Goal: Information Seeking & Learning: Learn about a topic

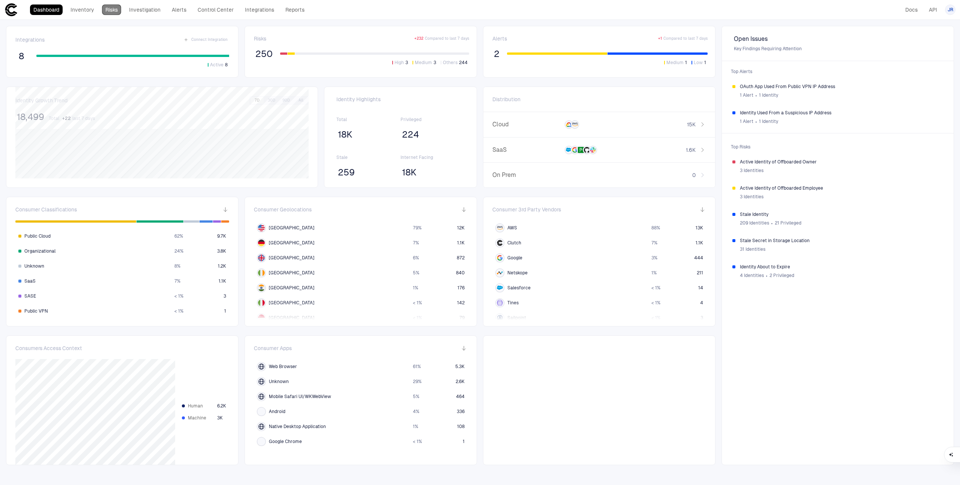
click at [118, 6] on link "Risks" at bounding box center [111, 10] width 19 height 11
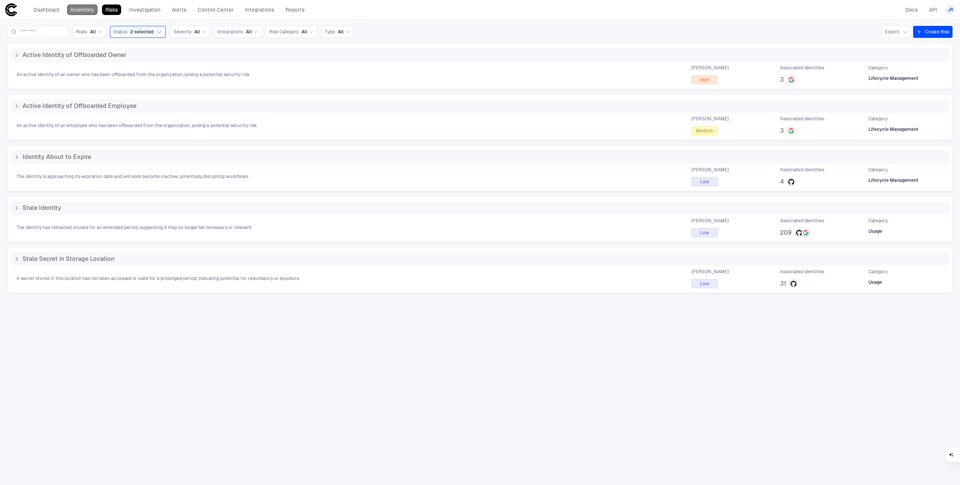
click at [83, 11] on link "Inventory" at bounding box center [82, 10] width 30 height 11
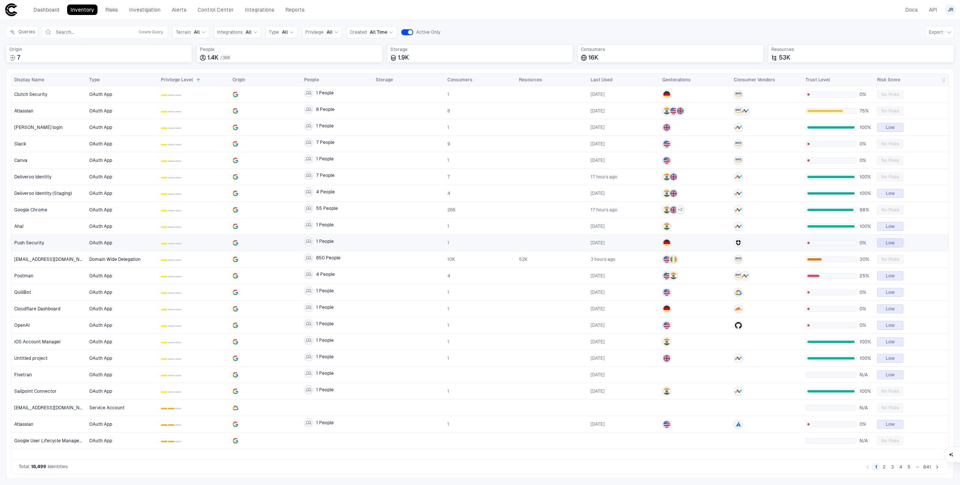
click at [212, 243] on span "0 1 2" at bounding box center [194, 243] width 66 height 15
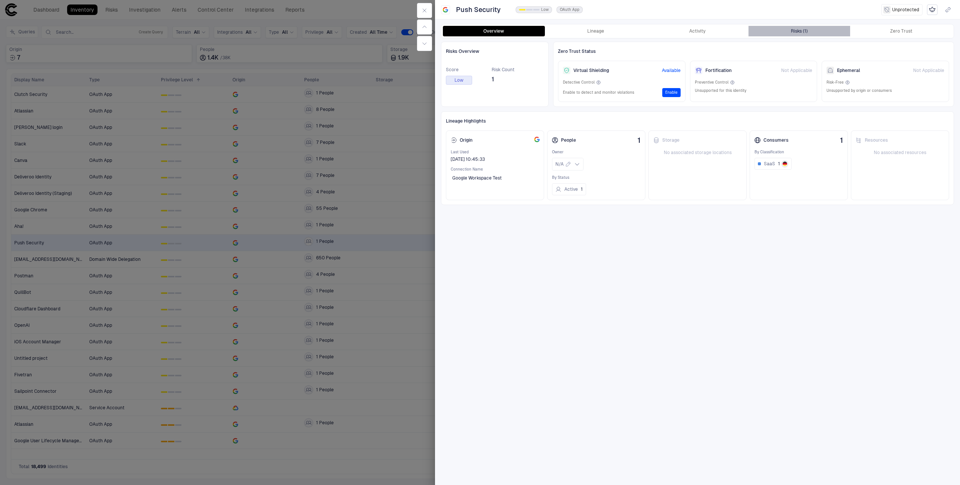
click at [796, 32] on div "Risks (1)" at bounding box center [799, 31] width 17 height 6
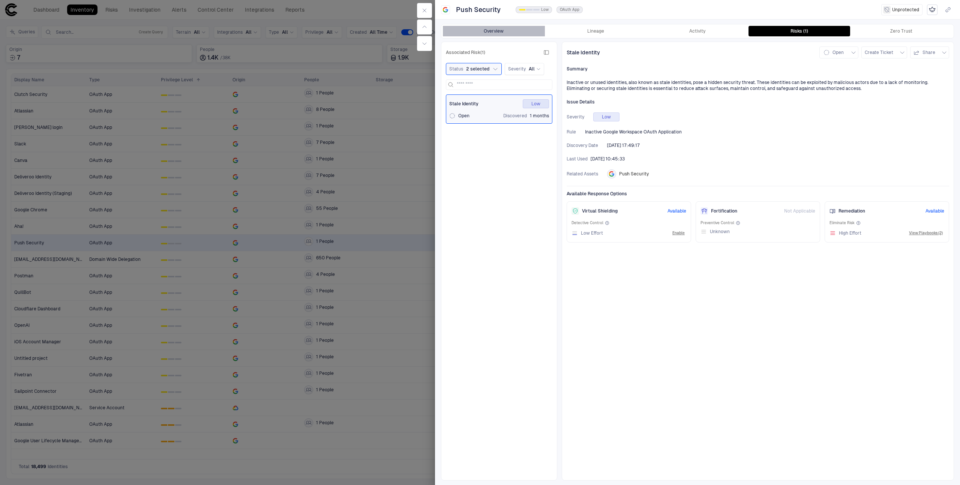
click at [493, 32] on button "Overview" at bounding box center [494, 31] width 102 height 11
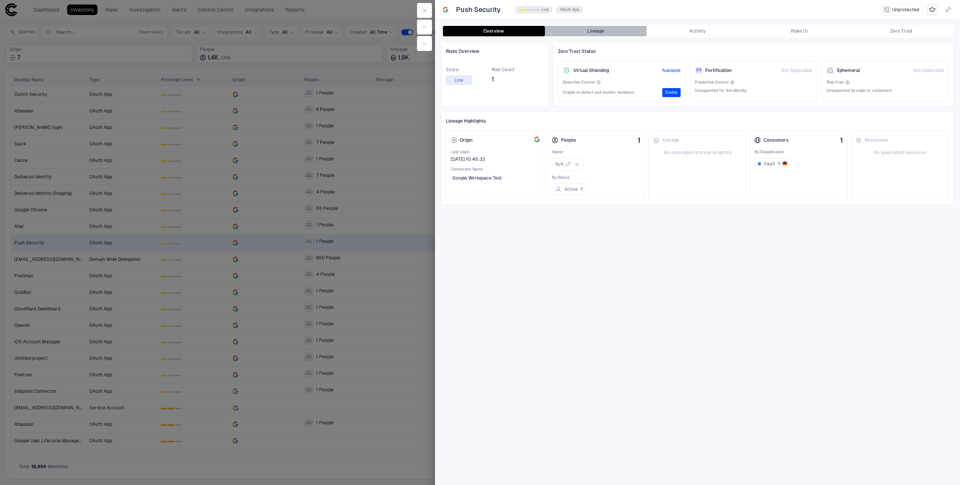
click at [579, 32] on button "Lineage" at bounding box center [596, 31] width 102 height 11
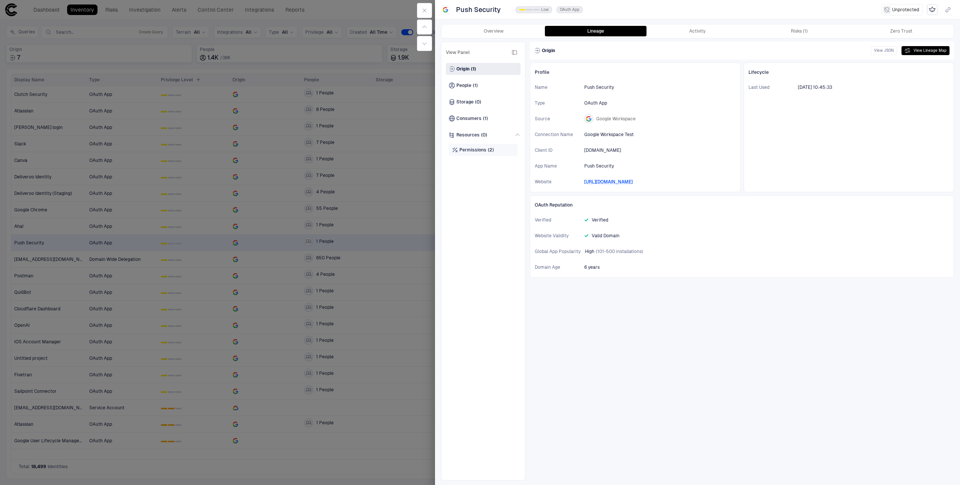
click at [472, 155] on div "Permissions (2)" at bounding box center [483, 150] width 69 height 12
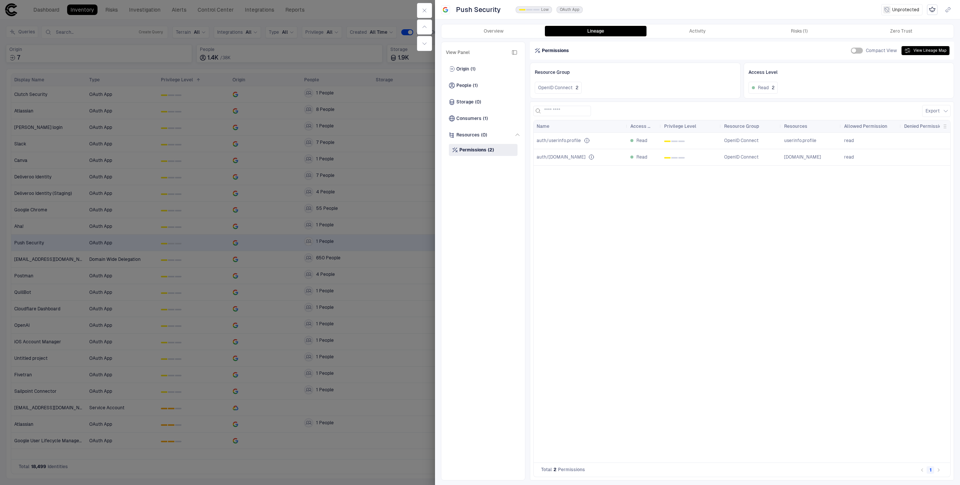
click at [355, 179] on div at bounding box center [480, 242] width 960 height 485
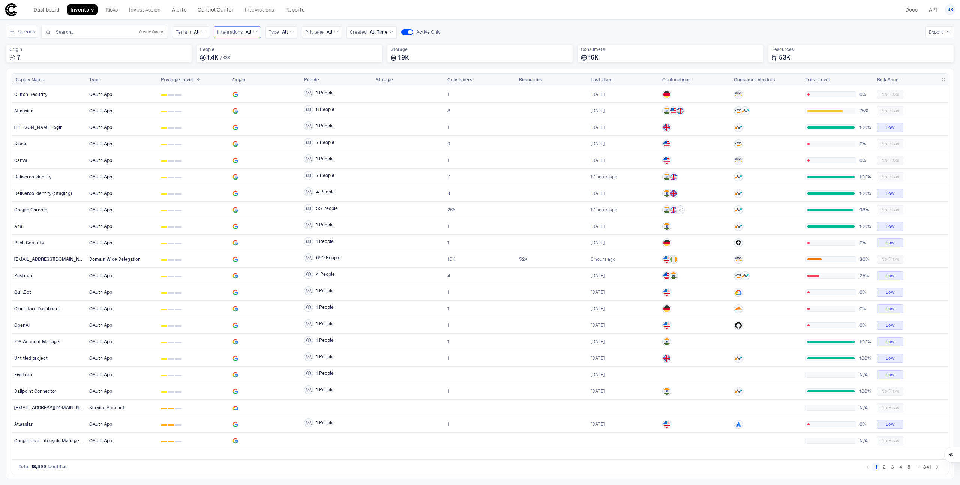
click at [245, 27] on div "Integrations All" at bounding box center [237, 32] width 47 height 12
click at [257, 62] on span "Salesforce" at bounding box center [261, 63] width 62 height 6
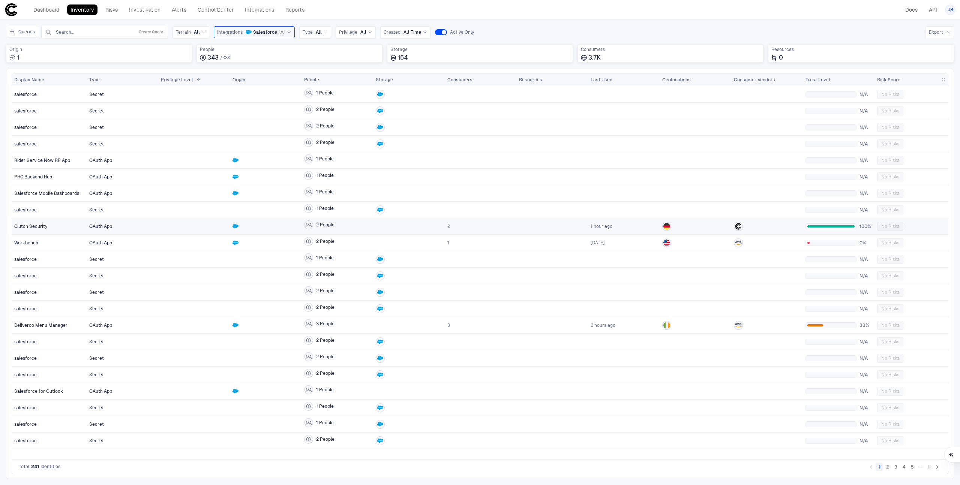
click at [152, 227] on span "OAuth App" at bounding box center [122, 226] width 66 height 15
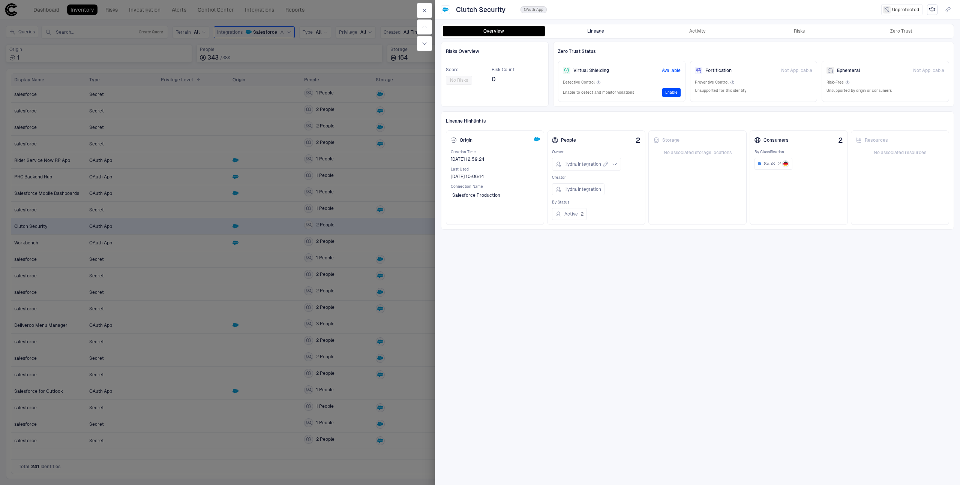
click at [603, 32] on button "Lineage" at bounding box center [596, 31] width 102 height 11
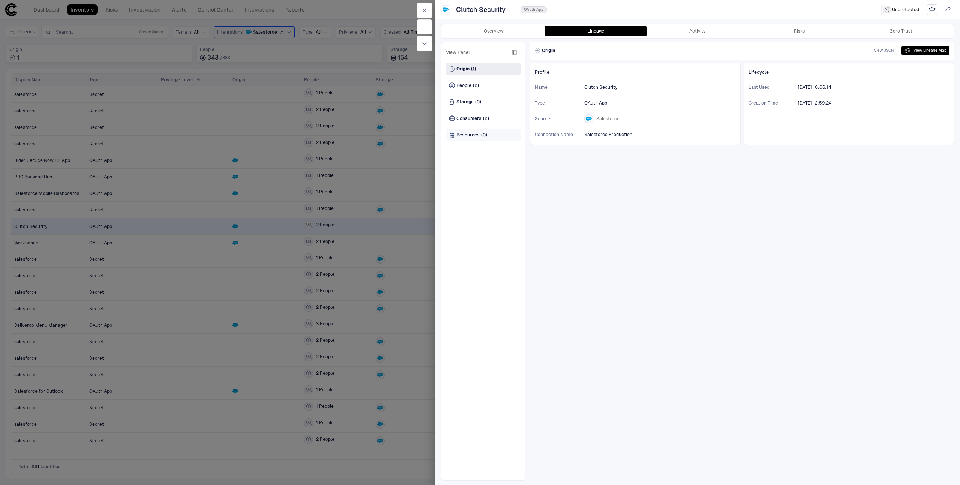
click at [491, 132] on div "Resources (0)" at bounding box center [483, 135] width 75 height 12
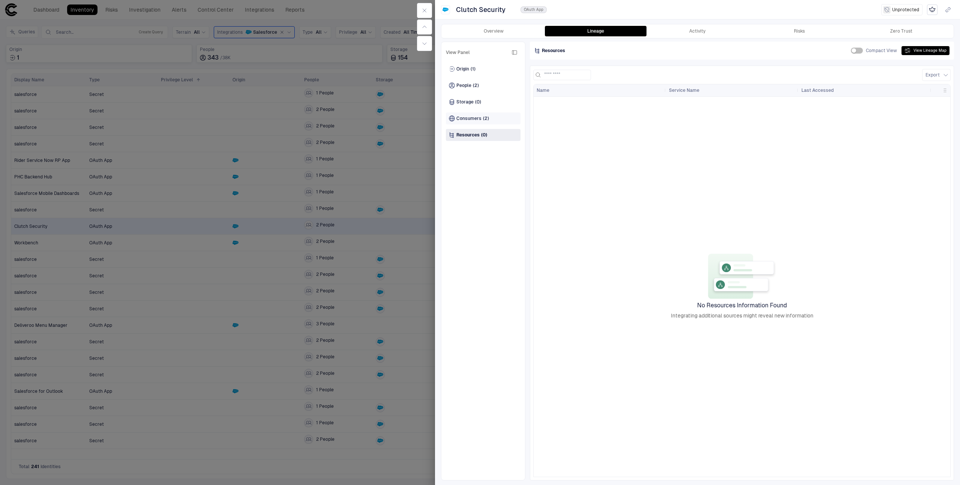
click at [497, 121] on div "Consumers (2)" at bounding box center [483, 119] width 75 height 12
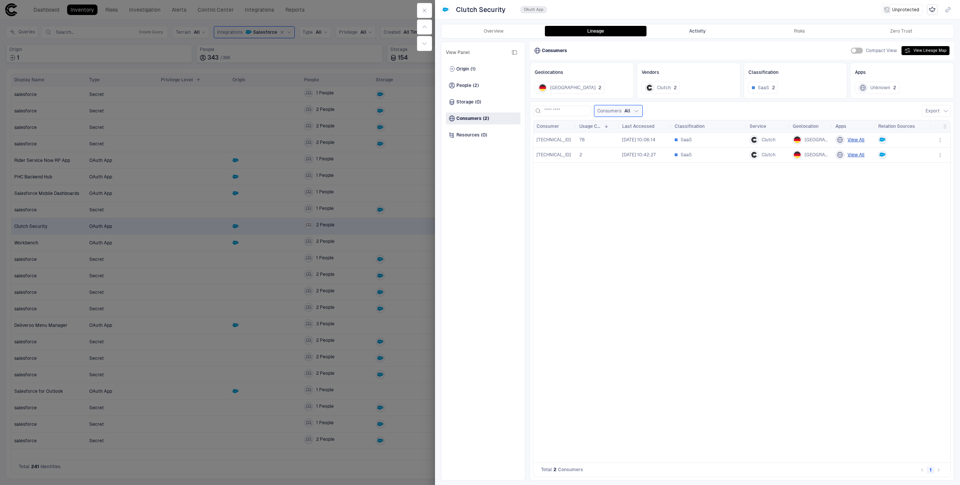
click at [678, 26] on button "Activity" at bounding box center [698, 31] width 102 height 11
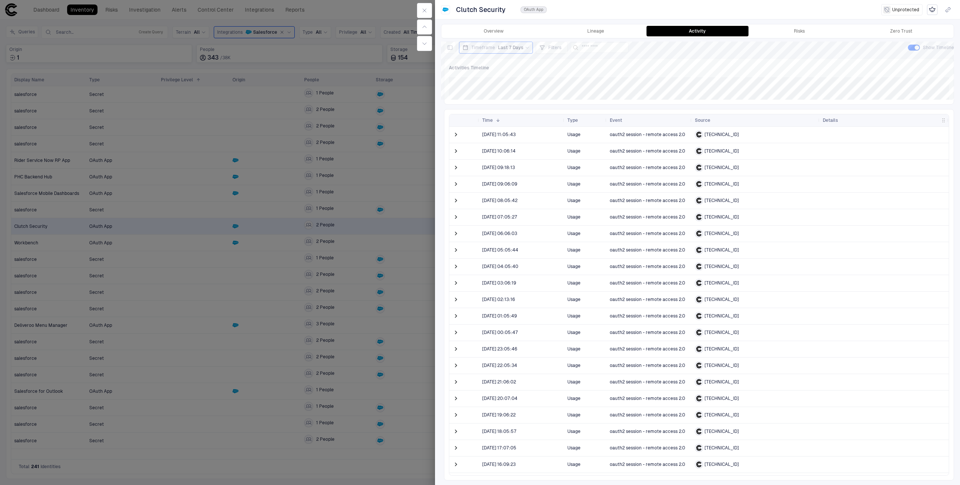
click at [323, 279] on div at bounding box center [480, 242] width 960 height 485
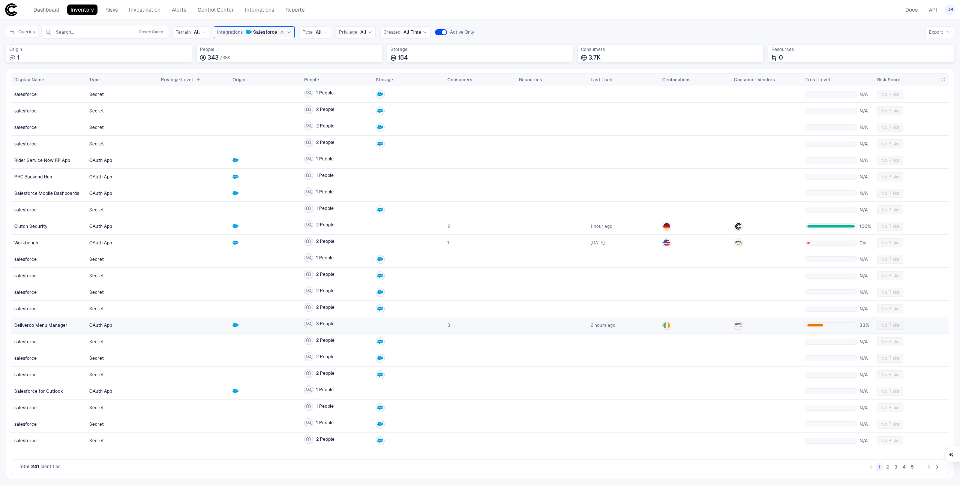
click at [258, 324] on div at bounding box center [266, 326] width 66 height 6
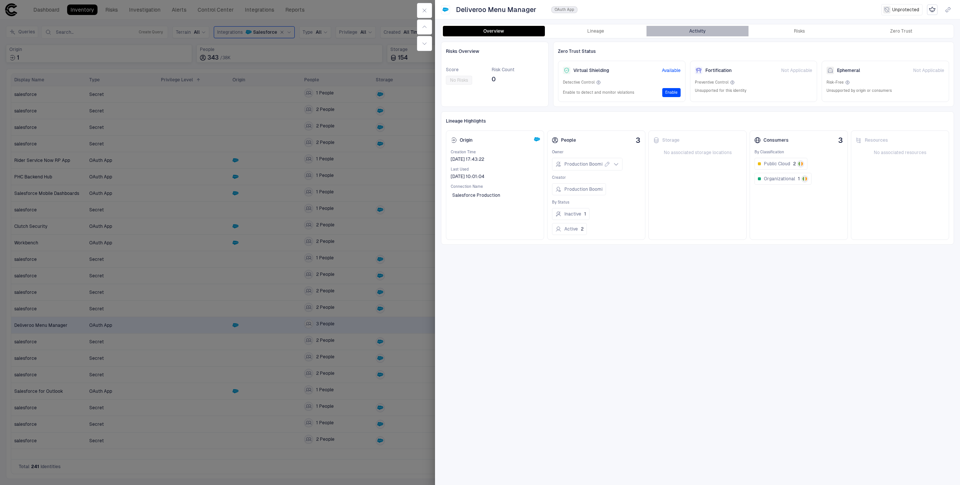
click at [697, 31] on button "Activity" at bounding box center [698, 31] width 102 height 11
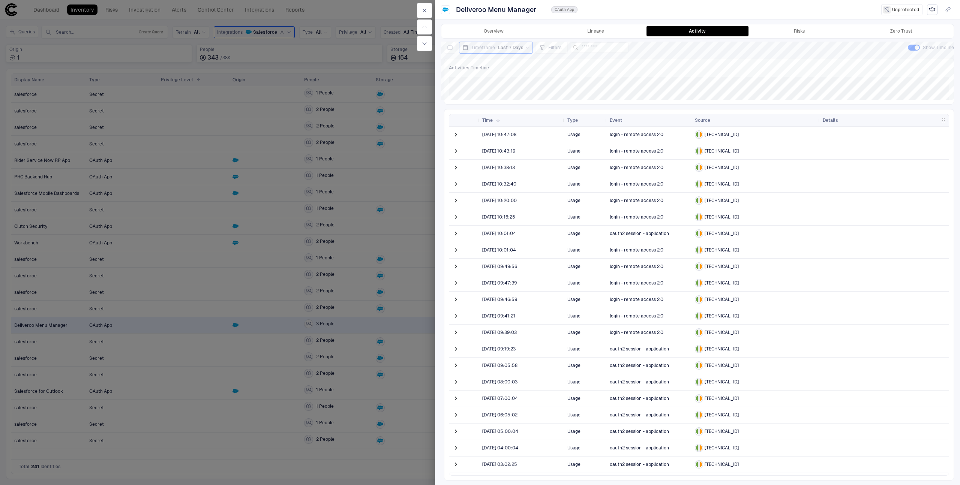
click at [595, 25] on div "Overview Lineage Activity Risks Zero Trust" at bounding box center [697, 31] width 512 height 14
click at [595, 26] on button "Lineage" at bounding box center [596, 31] width 102 height 11
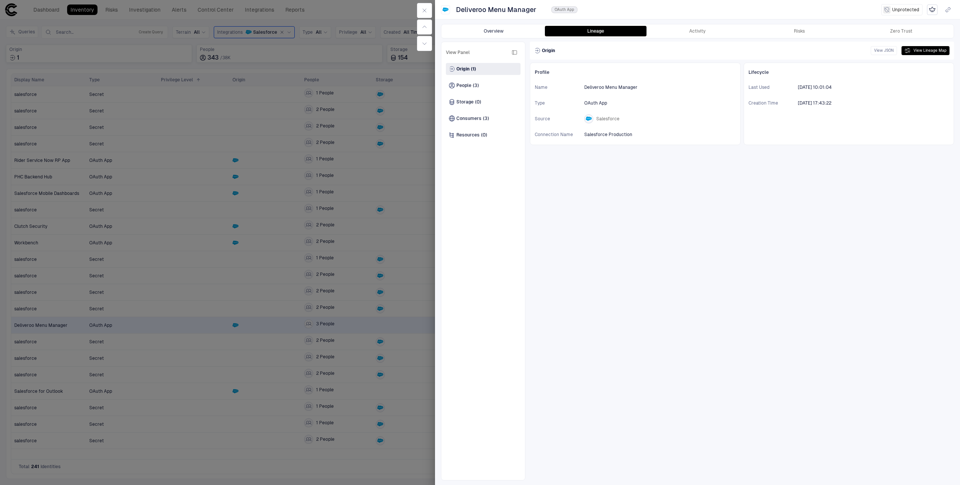
click at [509, 30] on button "Overview" at bounding box center [494, 31] width 102 height 11
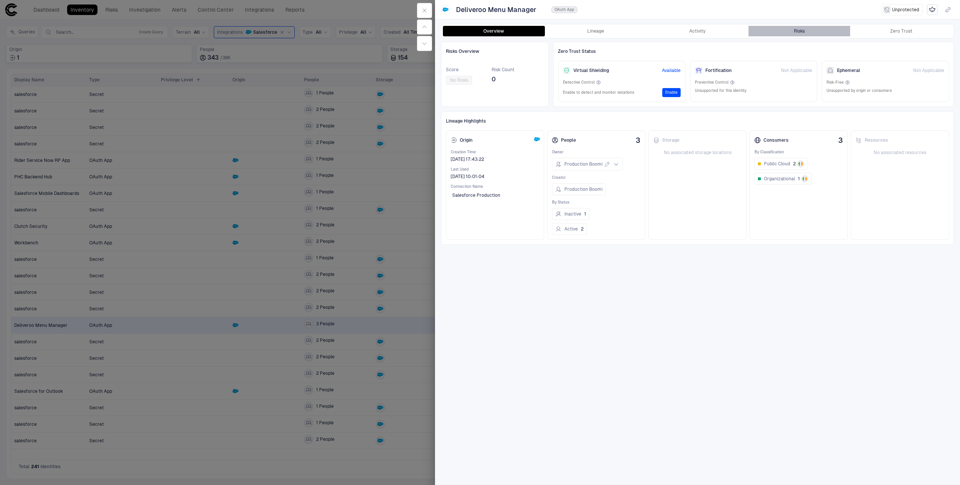
click at [816, 30] on button "Risks" at bounding box center [800, 31] width 102 height 11
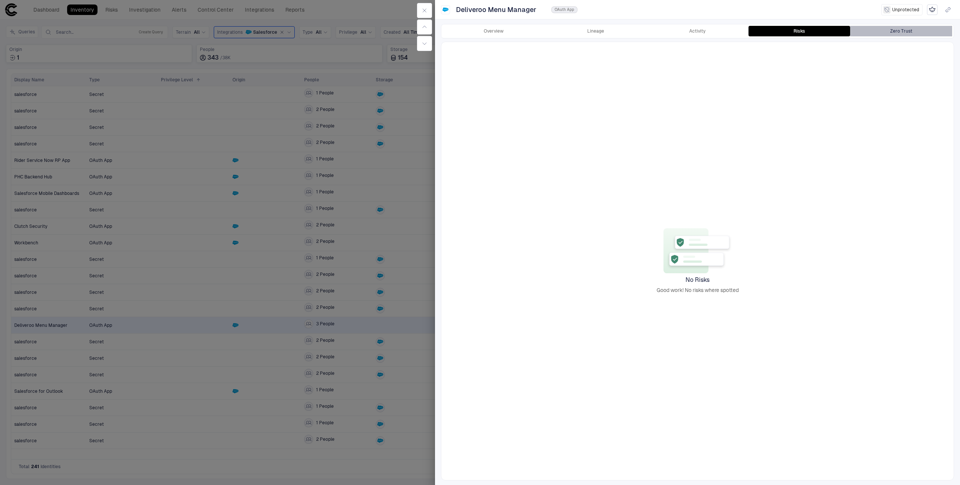
click at [887, 36] on button "Zero Trust" at bounding box center [901, 31] width 102 height 11
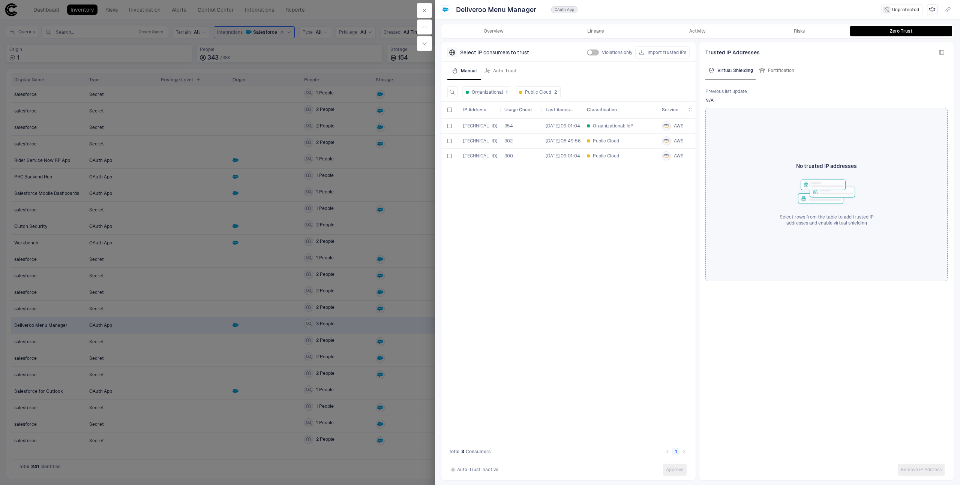
click at [410, 253] on div at bounding box center [480, 242] width 960 height 485
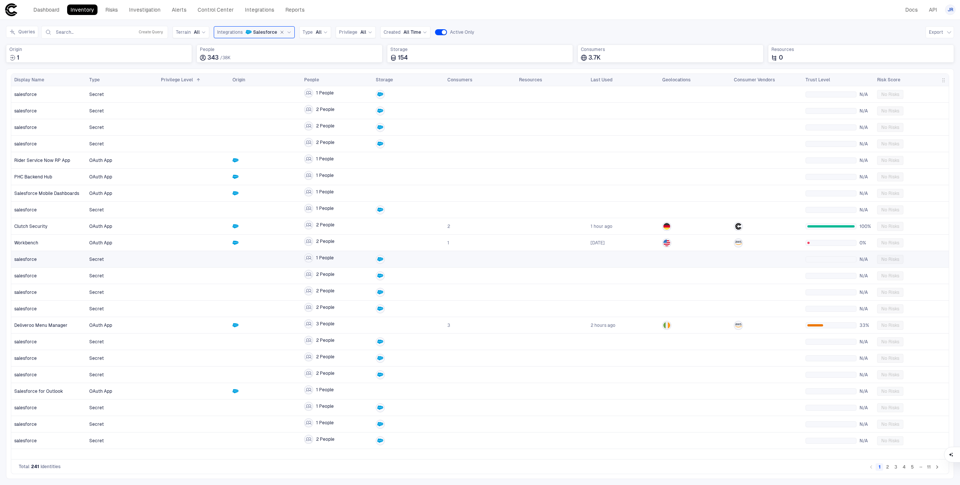
click at [205, 263] on div at bounding box center [194, 259] width 66 height 15
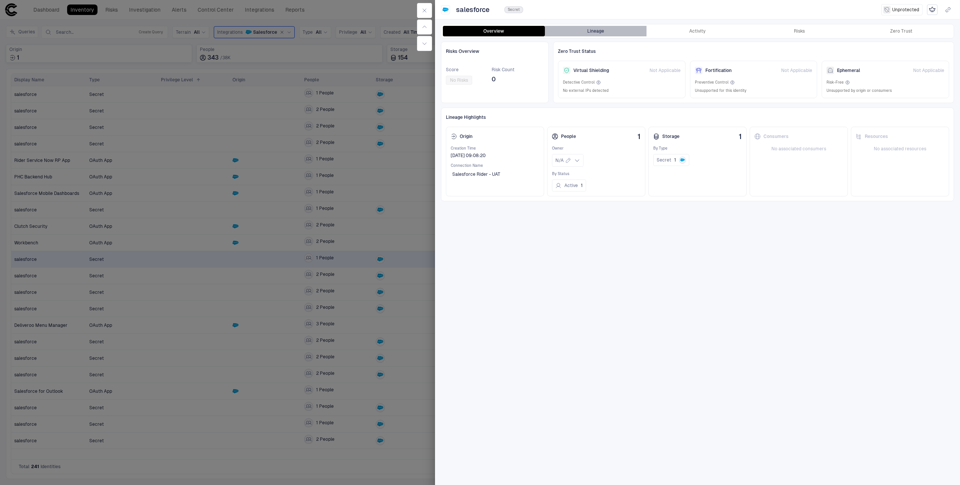
click at [571, 36] on button "Lineage" at bounding box center [596, 31] width 102 height 11
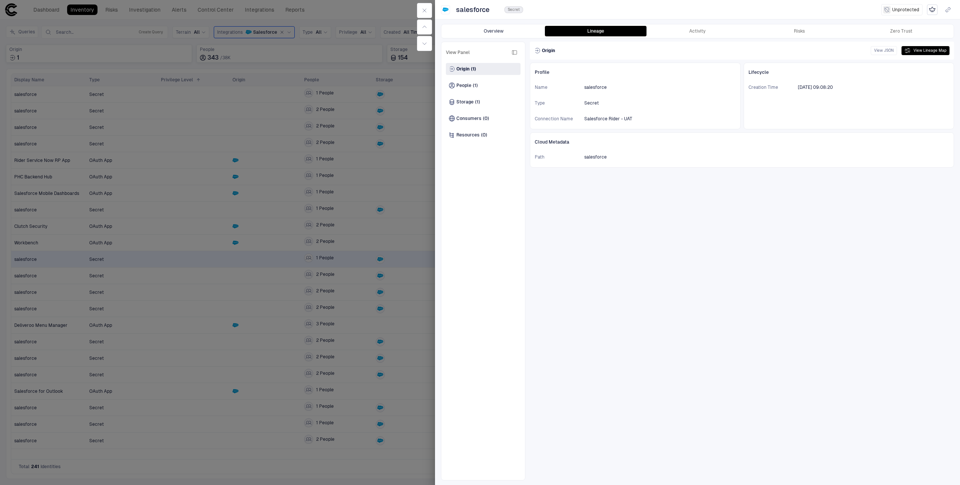
click at [507, 32] on button "Overview" at bounding box center [494, 31] width 102 height 11
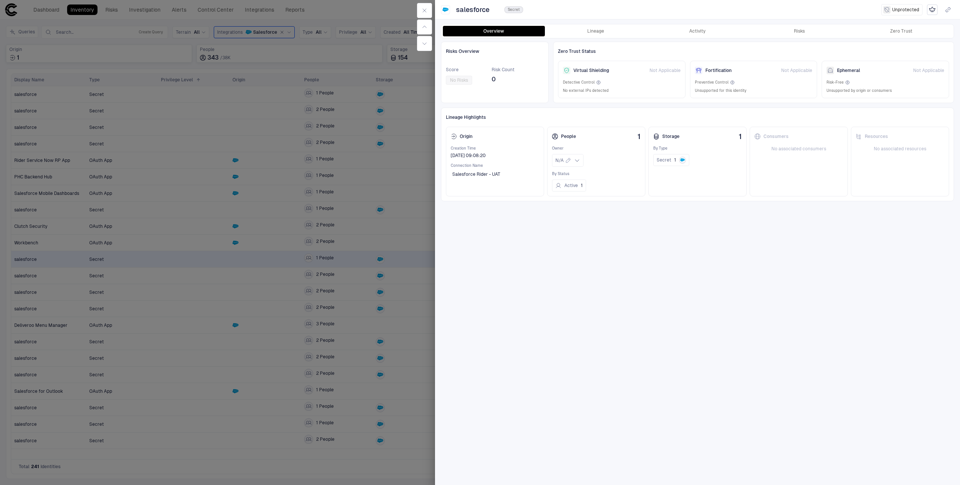
click at [260, 280] on div at bounding box center [480, 242] width 960 height 485
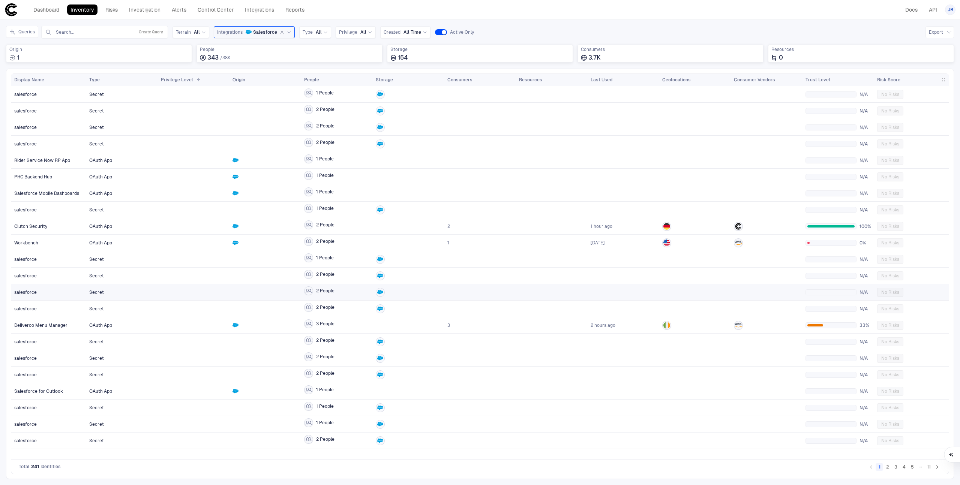
click at [237, 289] on div at bounding box center [266, 292] width 66 height 15
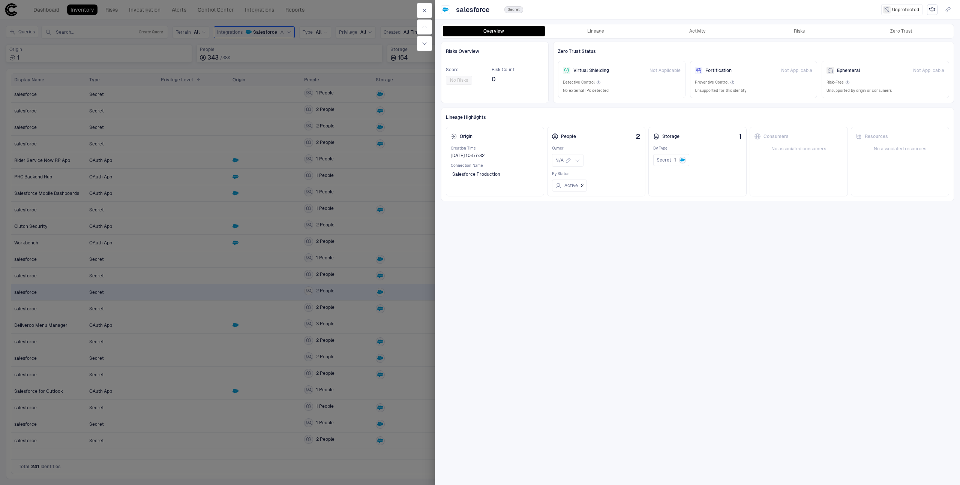
click at [316, 267] on div at bounding box center [480, 242] width 960 height 485
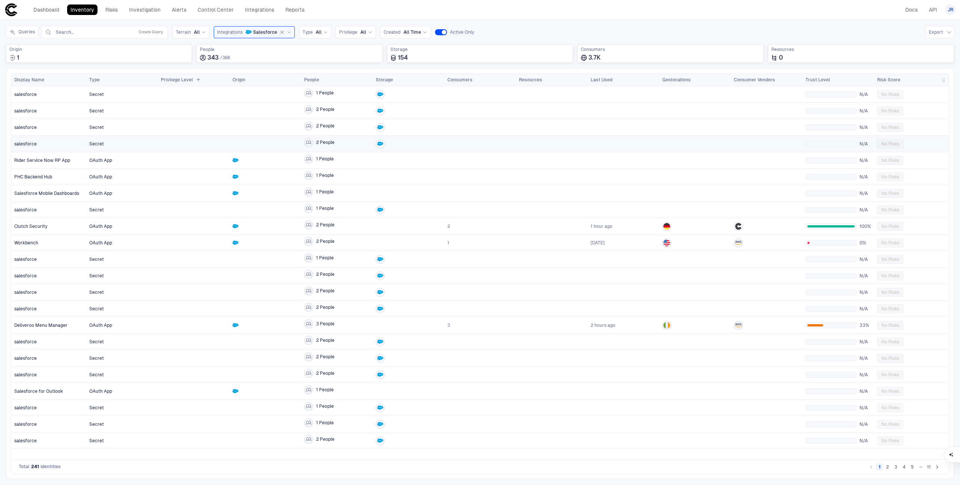
click at [295, 134] on div at bounding box center [266, 127] width 66 height 15
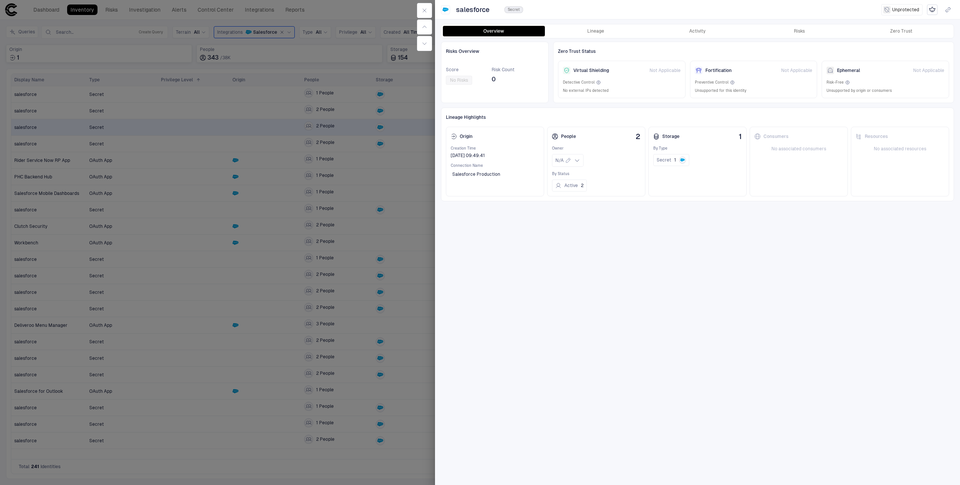
click at [332, 164] on div at bounding box center [480, 242] width 960 height 485
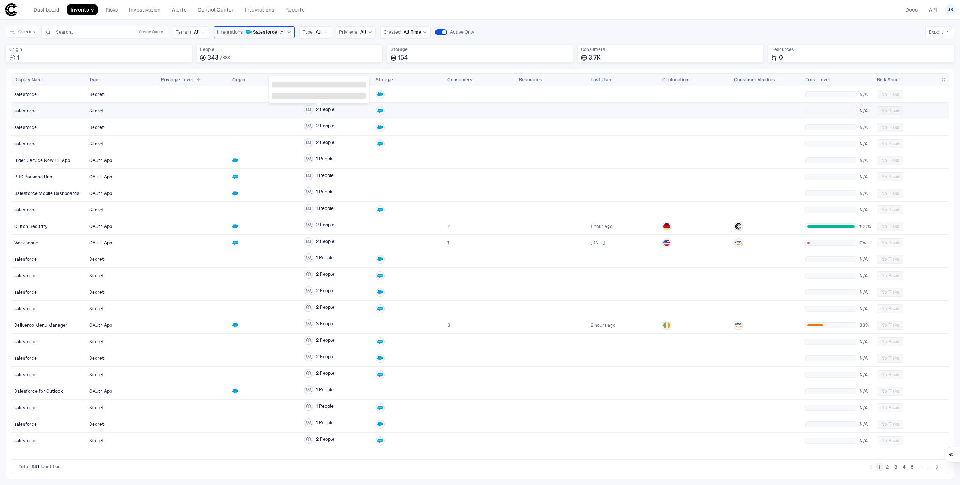
click at [320, 108] on span "2 People" at bounding box center [325, 110] width 18 height 6
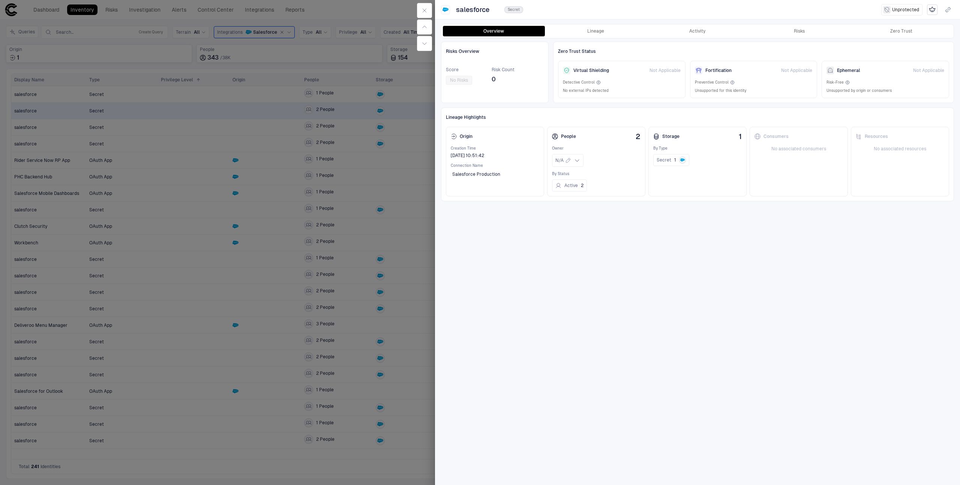
click at [320, 108] on div at bounding box center [480, 242] width 960 height 485
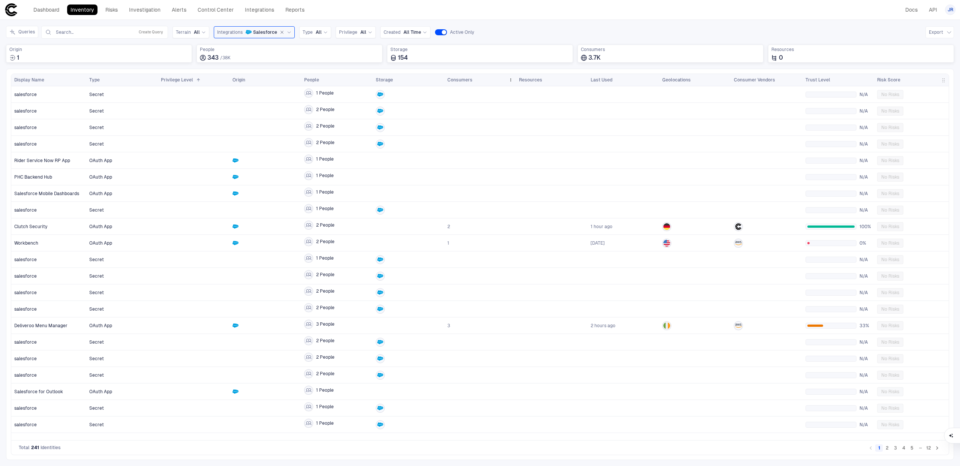
click at [463, 81] on span "Consumers" at bounding box center [459, 80] width 25 height 6
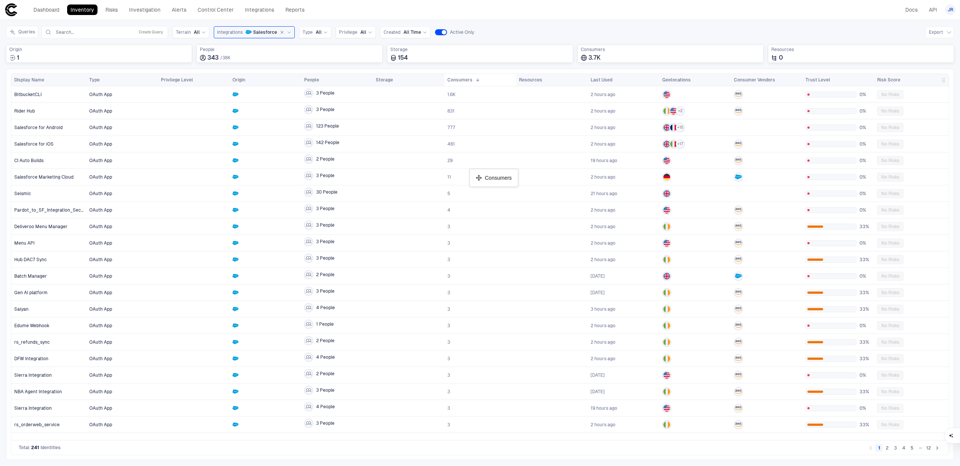
drag, startPoint x: 463, startPoint y: 81, endPoint x: 474, endPoint y: 173, distance: 91.7
click at [944, 80] on span "button" at bounding box center [944, 80] width 6 height 6
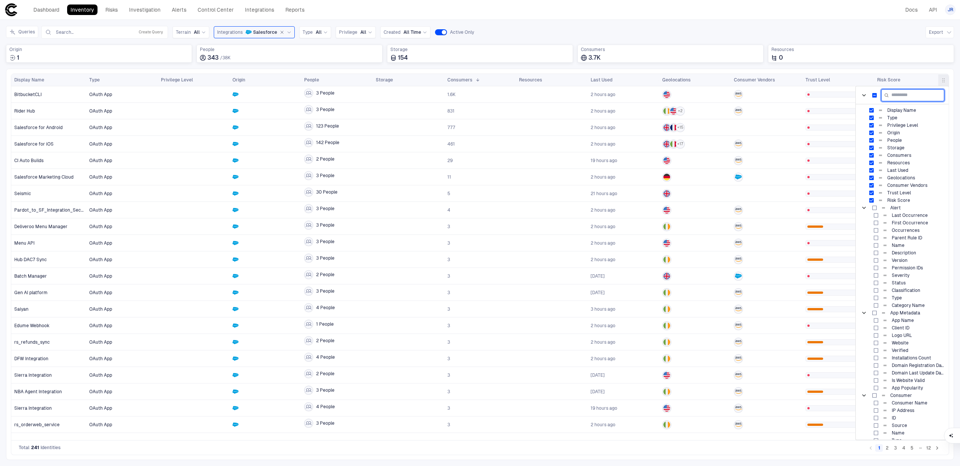
click at [907, 97] on input "Filter Columns Input" at bounding box center [912, 95] width 63 height 12
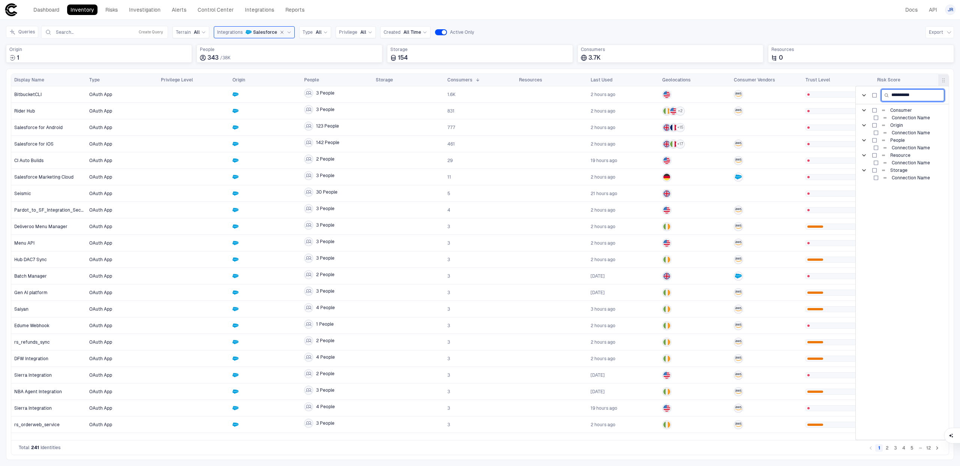
type input "**********"
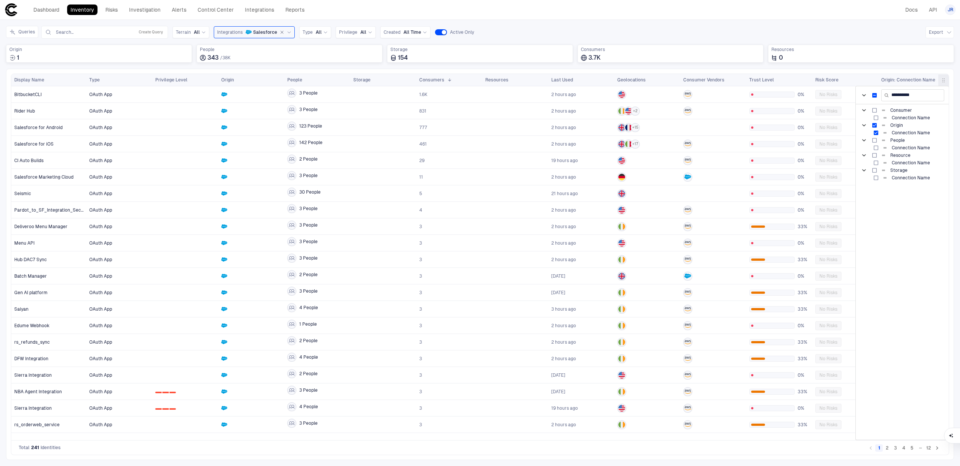
click at [847, 71] on div "Press ENTER to sort. Press ALT DOWN to open column menu Drag here to set row gr…" at bounding box center [480, 264] width 948 height 391
click at [947, 78] on div at bounding box center [948, 80] width 3 height 12
click at [942, 79] on span "button" at bounding box center [944, 80] width 6 height 6
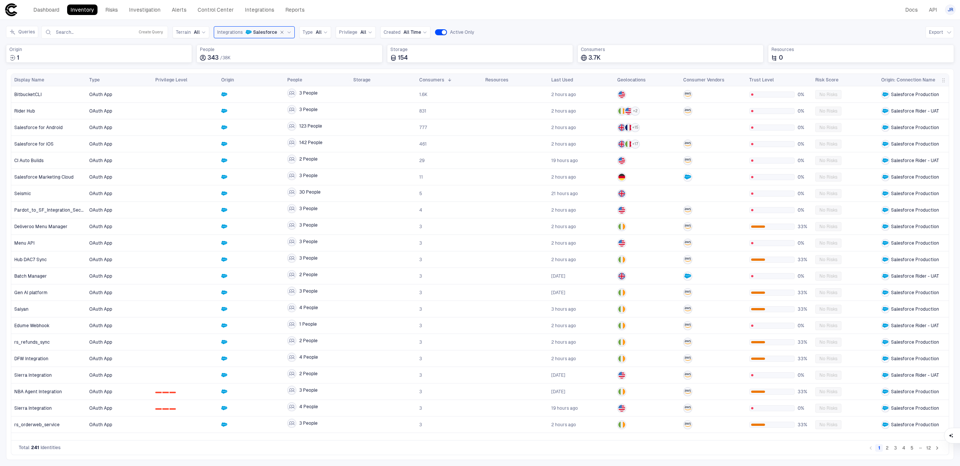
drag, startPoint x: 944, startPoint y: 81, endPoint x: 513, endPoint y: 65, distance: 431.2
click at [513, 65] on div "Queries Search... Create Query Terrain All Integrations Salesforce Type All Pri…" at bounding box center [480, 243] width 948 height 434
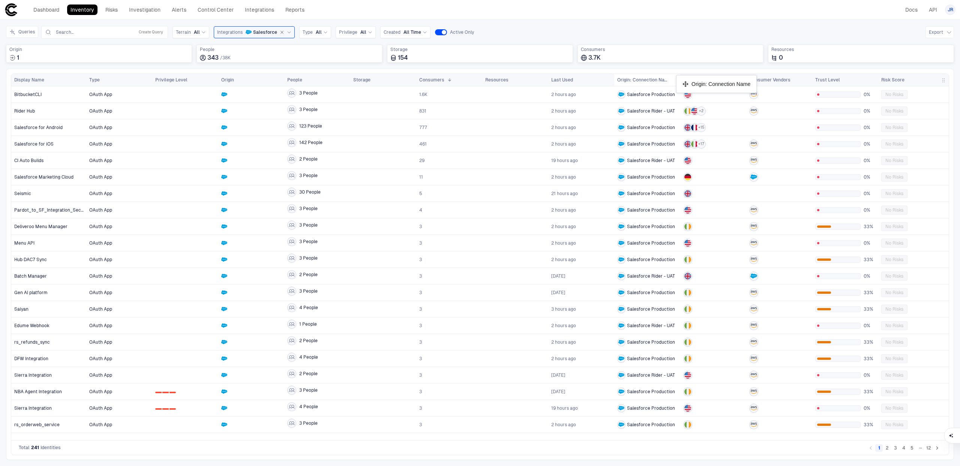
drag, startPoint x: 910, startPoint y: 78, endPoint x: 680, endPoint y: 78, distance: 230.6
click at [449, 94] on span "1.6K" at bounding box center [449, 94] width 60 height 15
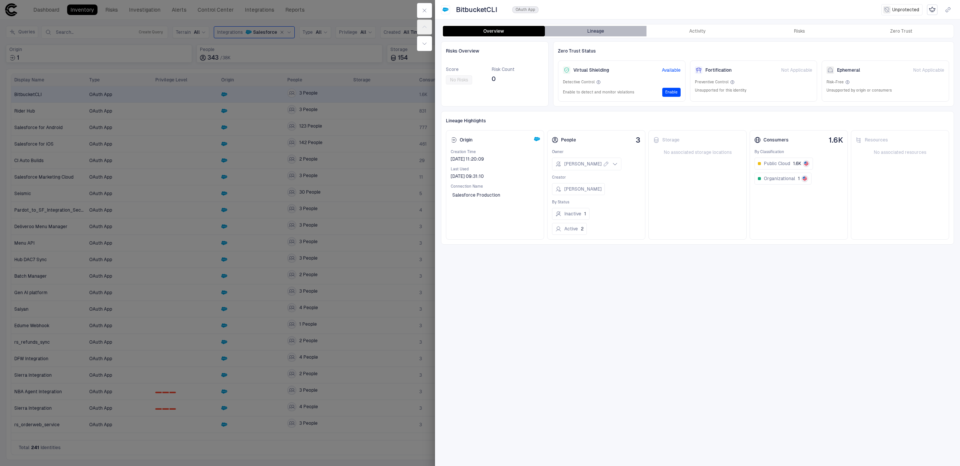
click at [598, 30] on button "Lineage" at bounding box center [596, 31] width 102 height 11
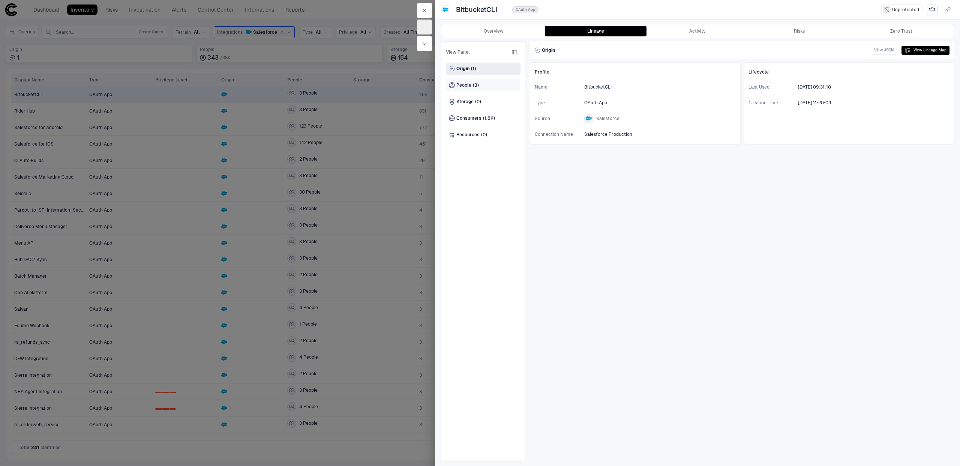
click at [490, 81] on div "People (3)" at bounding box center [483, 85] width 75 height 12
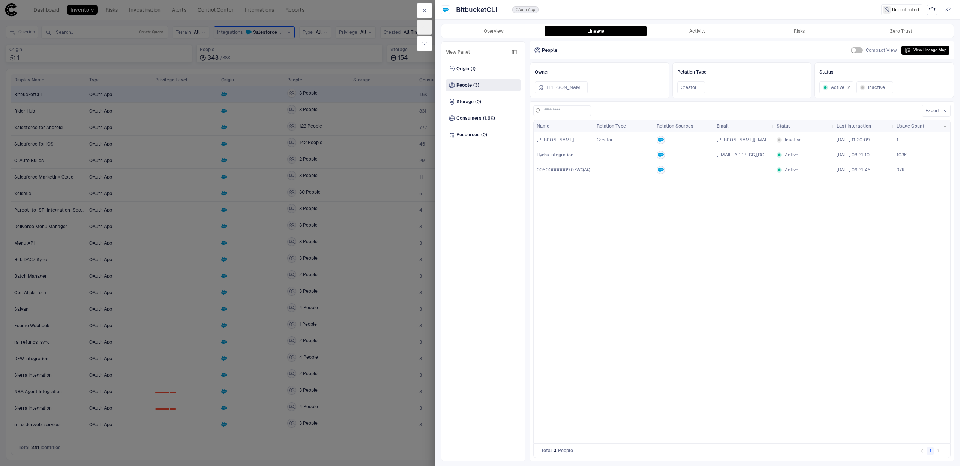
click at [573, 167] on span "0050O000009i07WQAQ" at bounding box center [564, 169] width 54 height 5
click at [709, 29] on button "Activity" at bounding box center [698, 31] width 102 height 11
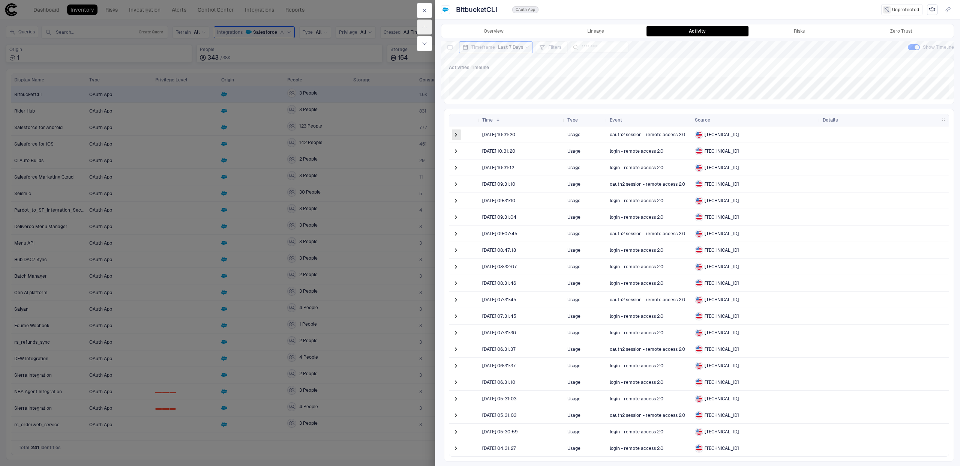
click at [457, 136] on span at bounding box center [456, 135] width 8 height 8
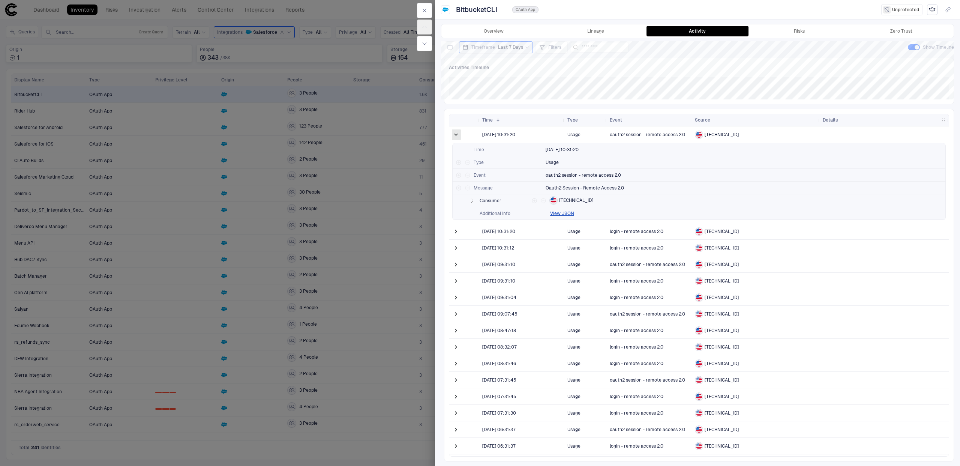
click at [457, 135] on span at bounding box center [456, 135] width 8 height 8
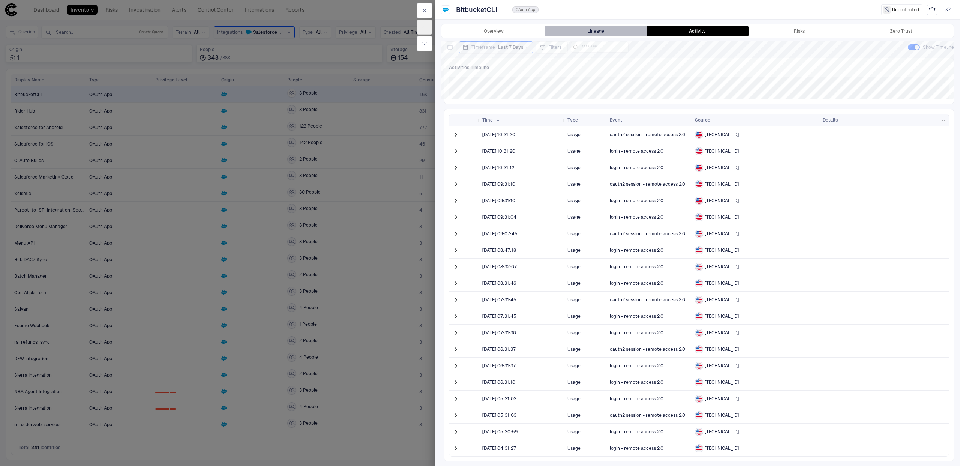
click at [600, 32] on button "Lineage" at bounding box center [596, 31] width 102 height 11
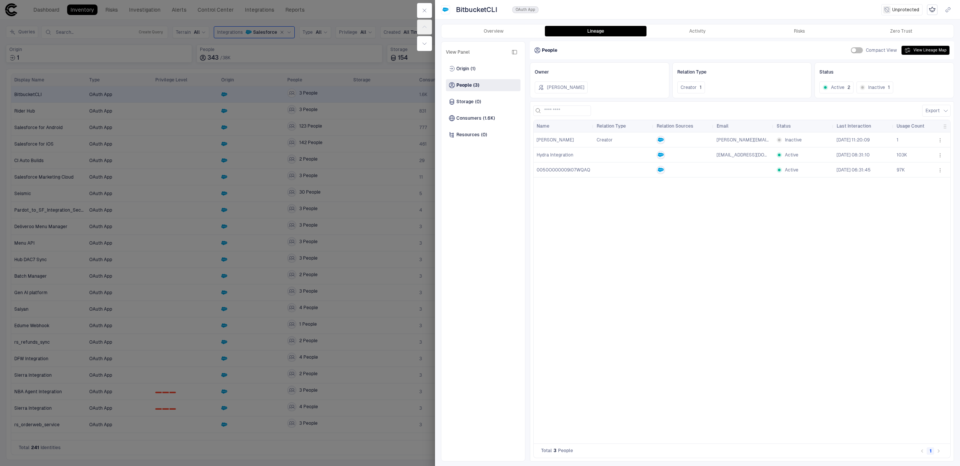
click at [366, 299] on div at bounding box center [480, 233] width 960 height 466
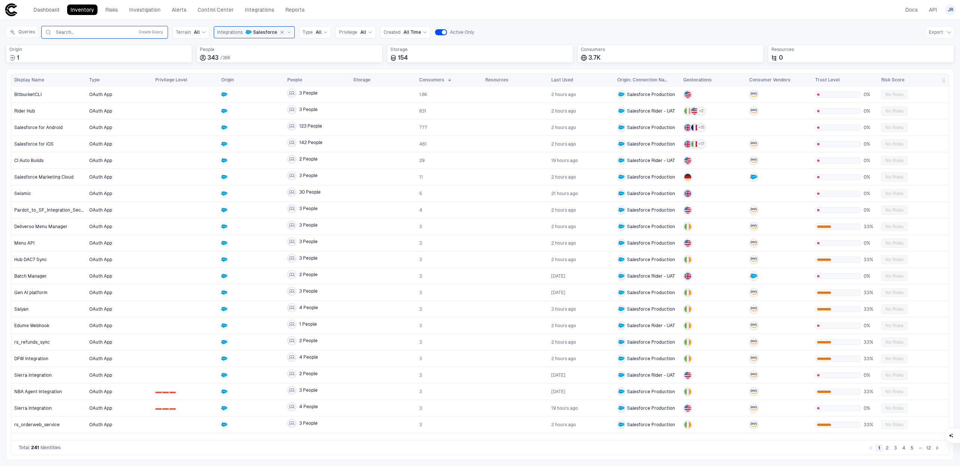
click at [91, 30] on input "text" at bounding box center [93, 32] width 76 height 6
click at [30, 29] on button "Queries" at bounding box center [22, 32] width 32 height 12
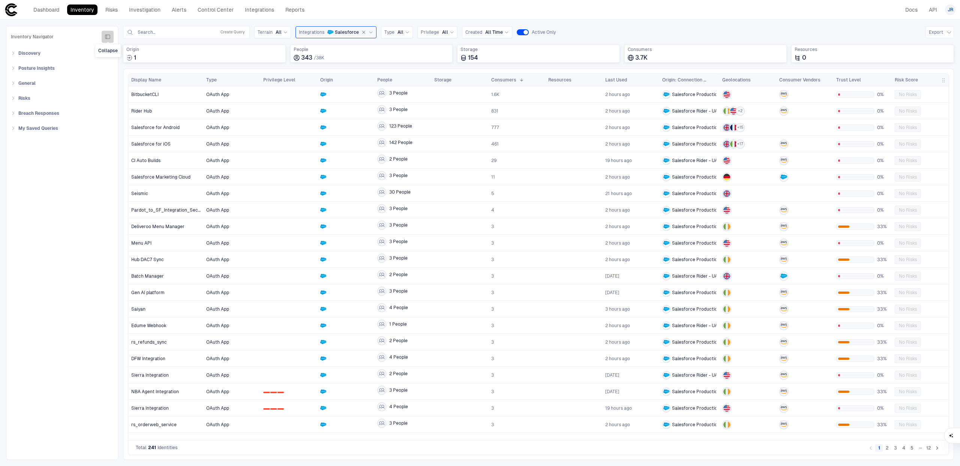
click at [107, 36] on icon "button" at bounding box center [108, 37] width 6 height 6
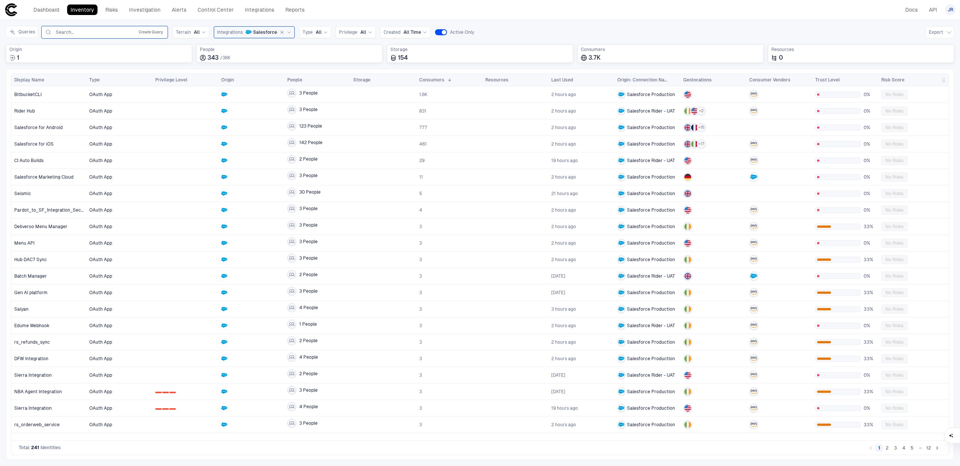
click at [158, 31] on button "Create Query" at bounding box center [150, 32] width 27 height 9
click at [62, 77] on button "Add Condition" at bounding box center [66, 76] width 42 height 12
click at [89, 56] on span "Origin: Name" at bounding box center [86, 54] width 28 height 6
type input "******"
click at [127, 110] on div "Name" at bounding box center [124, 111] width 99 height 6
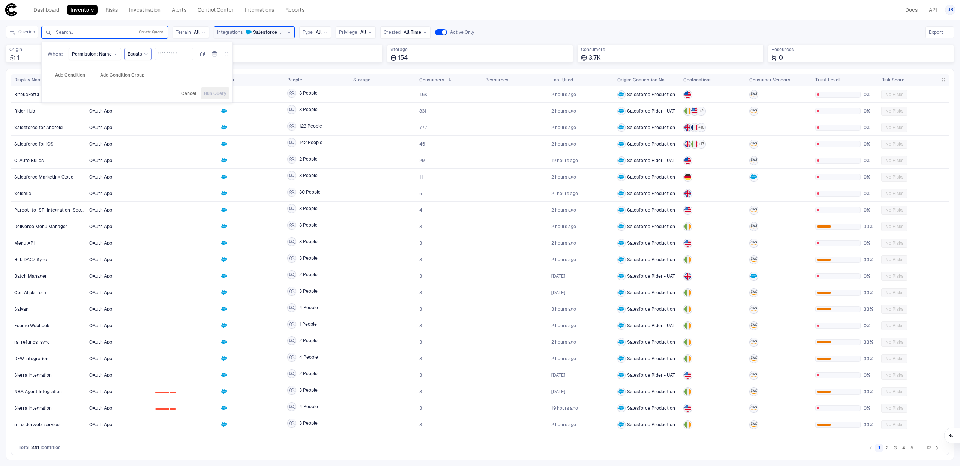
click at [144, 55] on icon at bounding box center [146, 54] width 5 height 5
click at [153, 155] on span "Exists" at bounding box center [171, 156] width 80 height 6
click at [203, 93] on span "Run Query" at bounding box center [202, 93] width 23 height 6
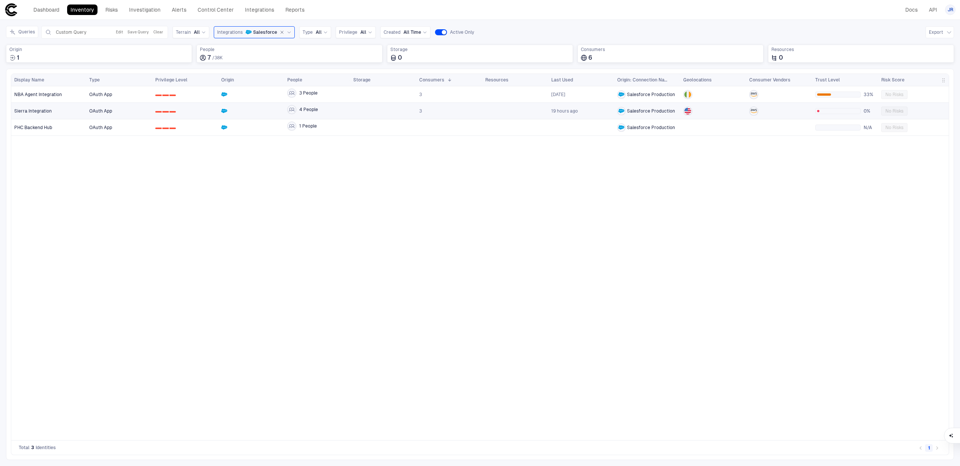
click at [198, 113] on span "0 1 2" at bounding box center [185, 111] width 60 height 15
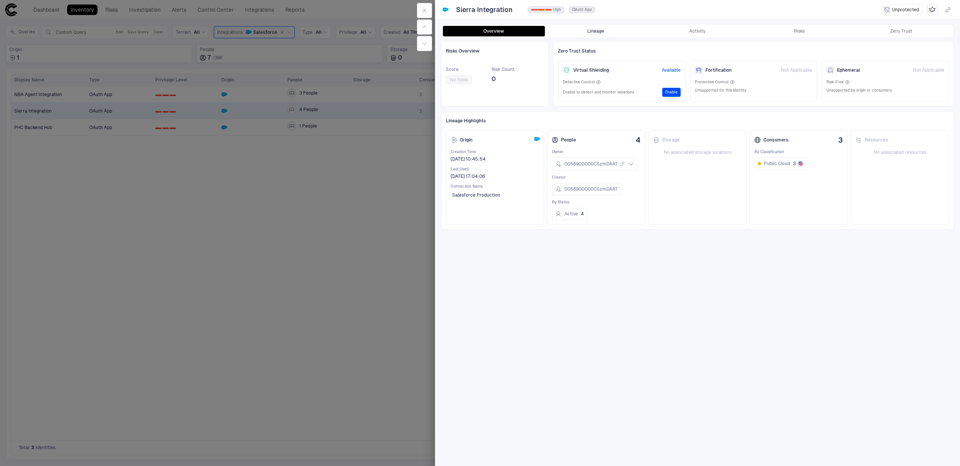
click at [593, 32] on button "Lineage" at bounding box center [596, 31] width 102 height 11
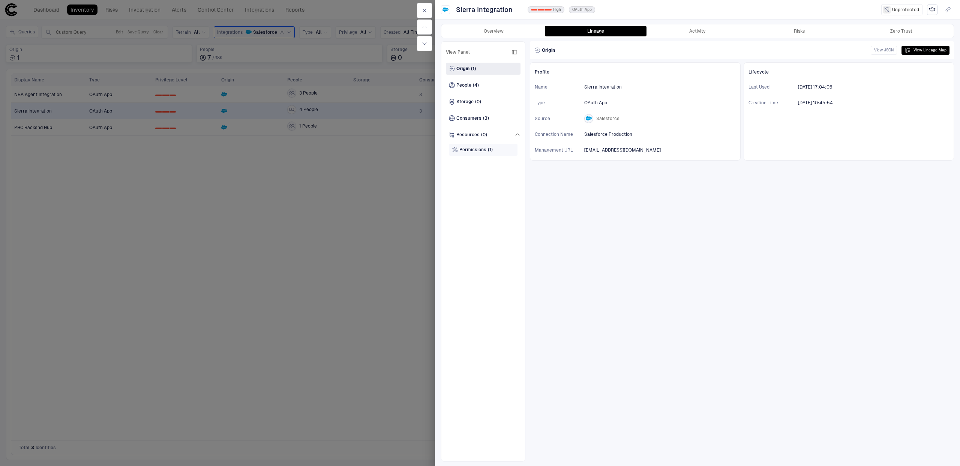
click at [491, 152] on span "(1)" at bounding box center [490, 150] width 5 height 6
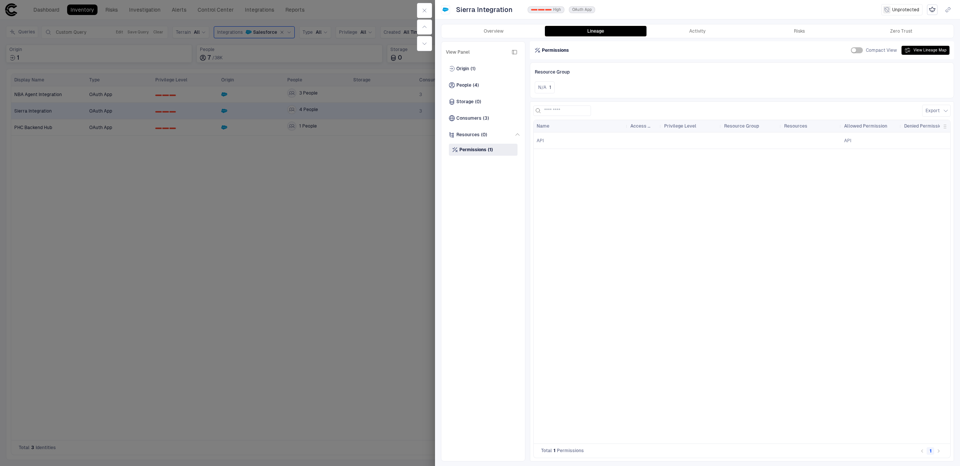
click at [413, 151] on div at bounding box center [480, 233] width 960 height 466
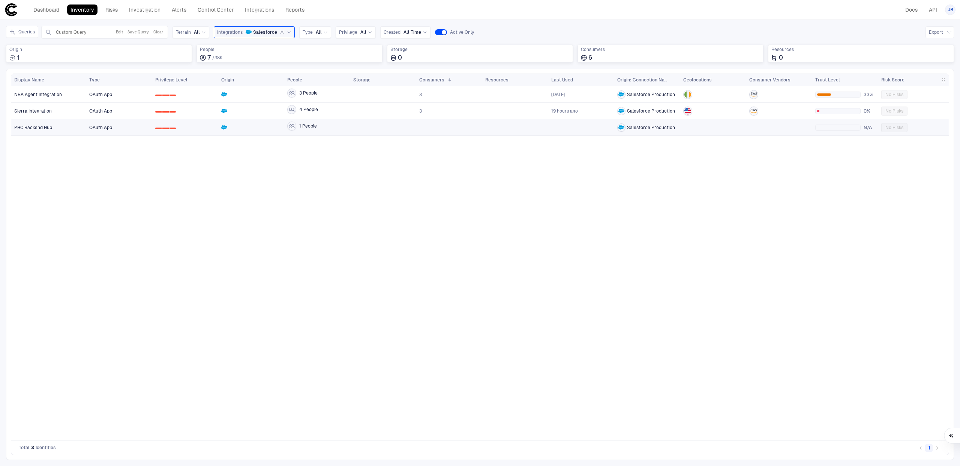
click at [378, 129] on div at bounding box center [383, 127] width 60 height 15
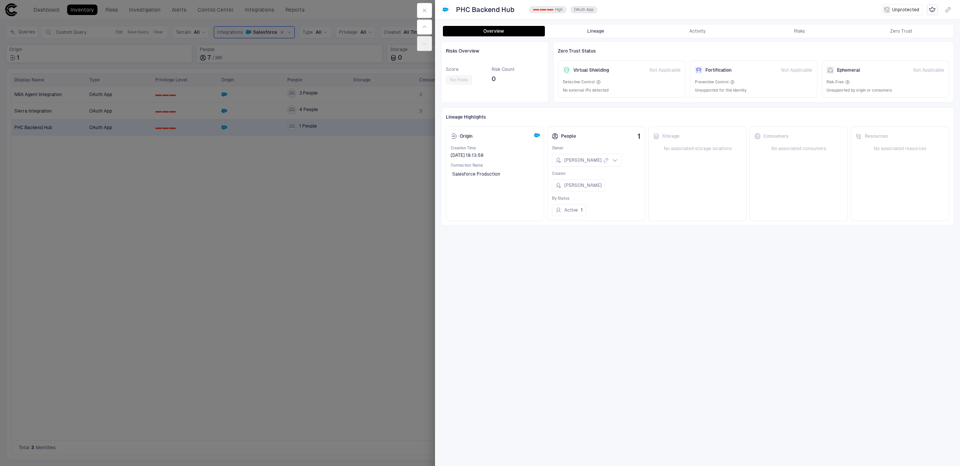
click at [607, 29] on button "Lineage" at bounding box center [596, 31] width 102 height 11
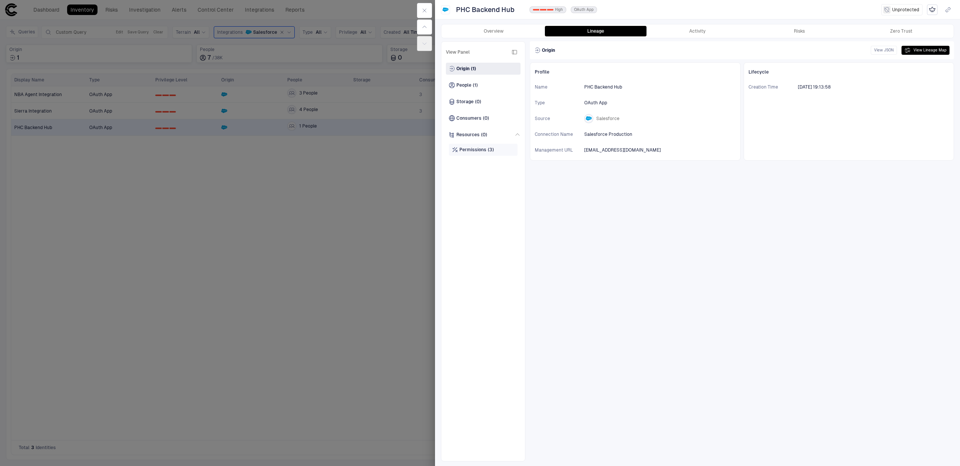
click at [483, 150] on span "Permissions" at bounding box center [472, 150] width 27 height 6
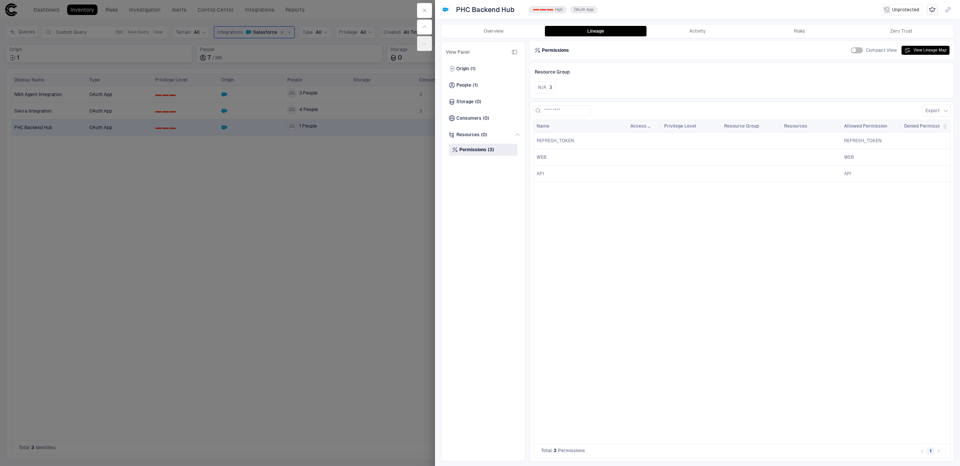
click at [311, 237] on div at bounding box center [480, 233] width 960 height 466
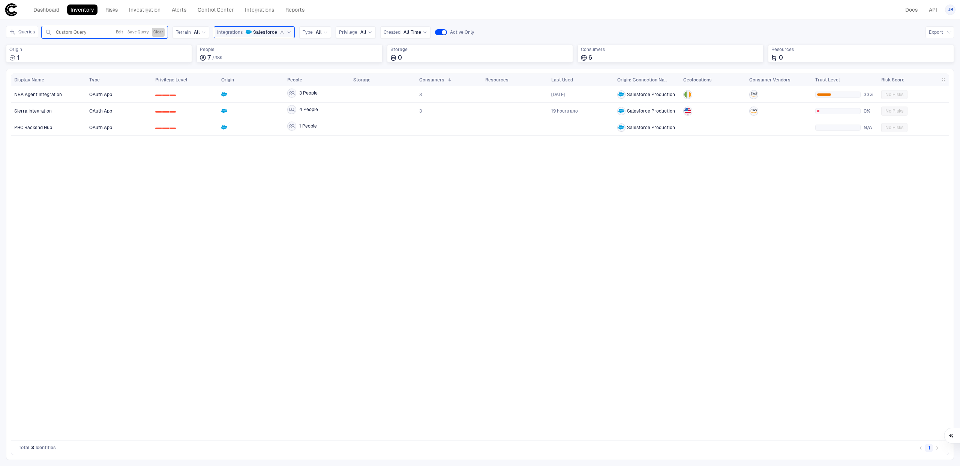
click at [159, 33] on button "Clear" at bounding box center [158, 32] width 13 height 9
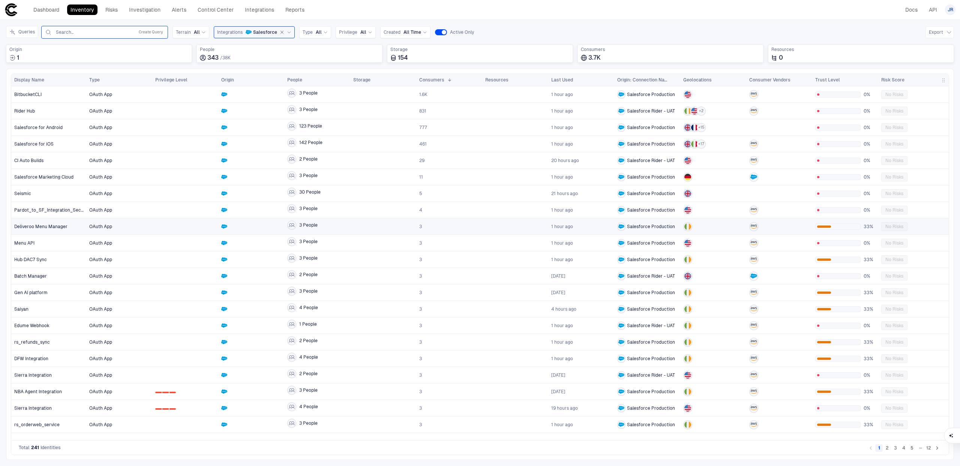
click at [200, 230] on div at bounding box center [185, 226] width 60 height 15
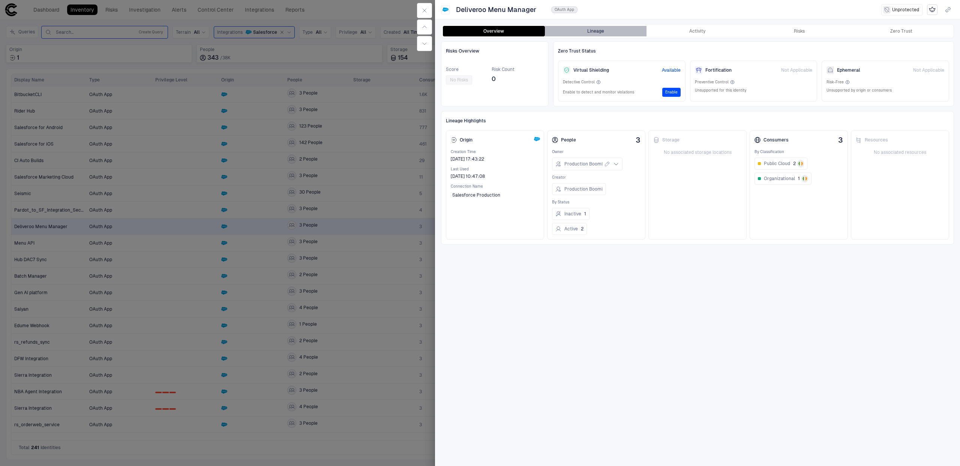
click at [586, 30] on button "Lineage" at bounding box center [596, 31] width 102 height 11
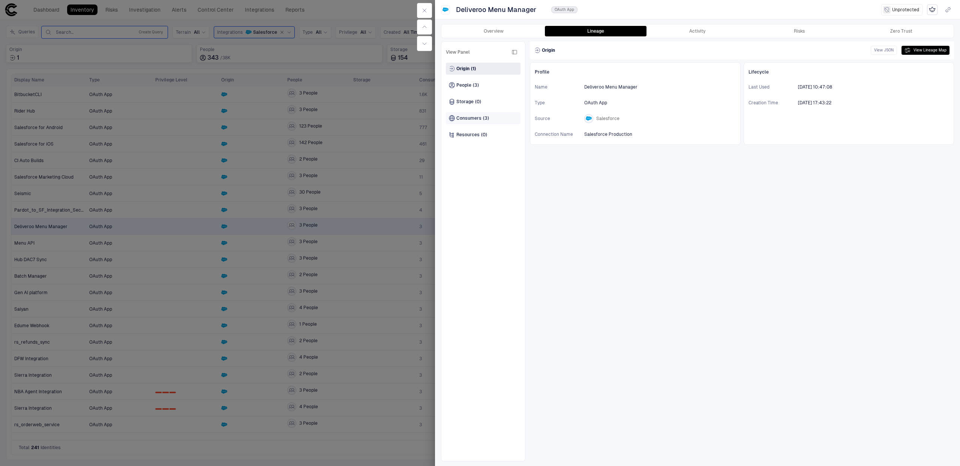
click at [492, 119] on div "Consumers (3)" at bounding box center [483, 118] width 75 height 12
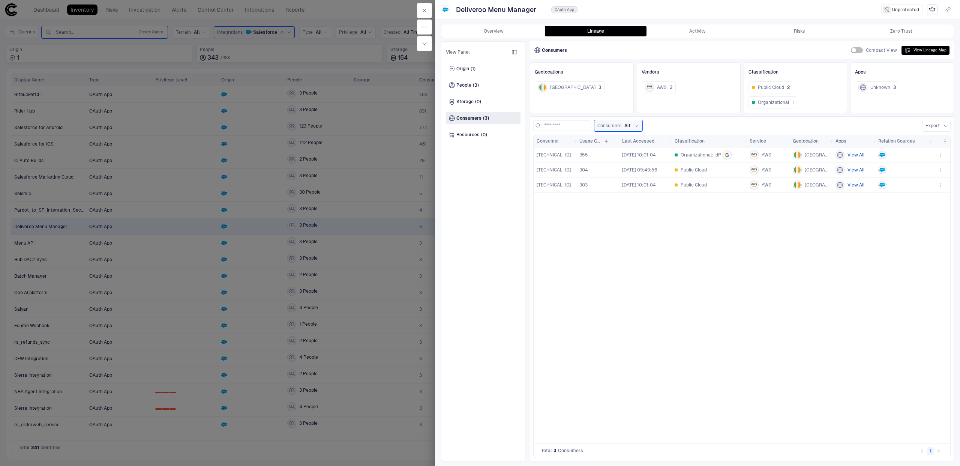
click at [575, 172] on div "[TECHNICAL_ID]" at bounding box center [555, 169] width 43 height 15
click at [941, 154] on icon "button" at bounding box center [940, 155] width 6 height 6
click at [921, 197] on div "Open Activity" at bounding box center [916, 199] width 38 height 6
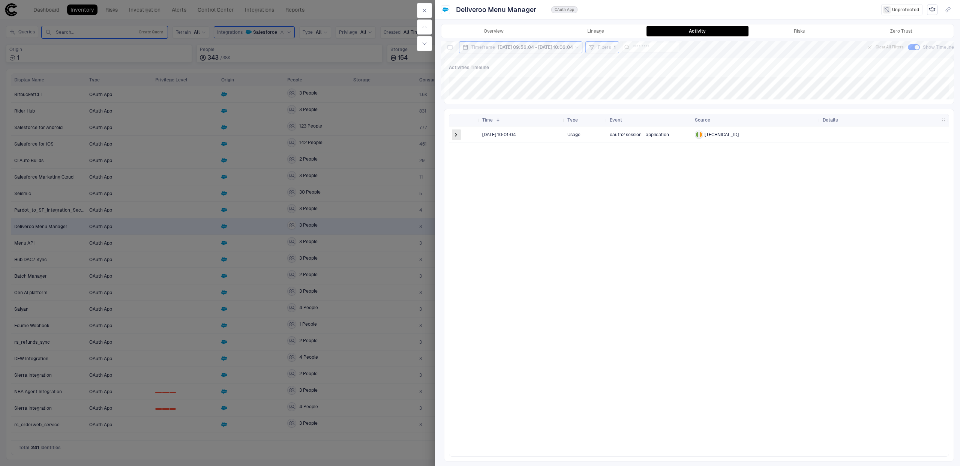
click at [453, 137] on span at bounding box center [456, 135] width 8 height 8
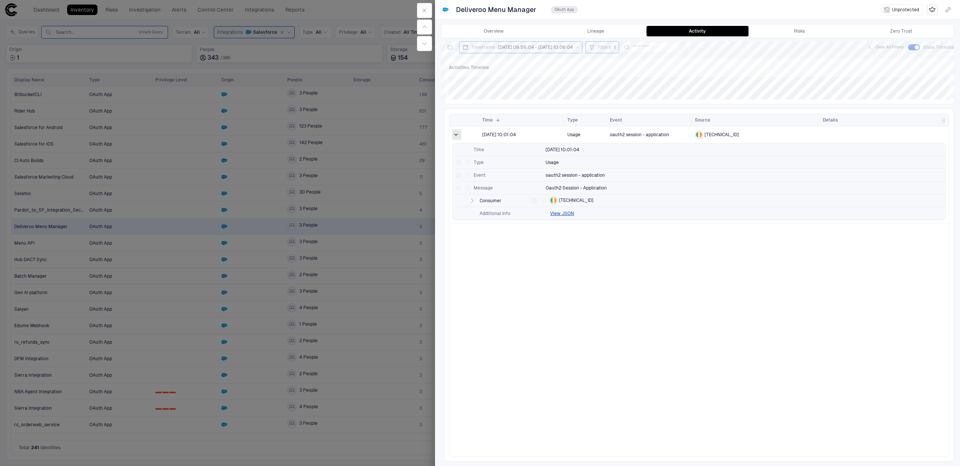
click at [454, 136] on span at bounding box center [456, 135] width 8 height 8
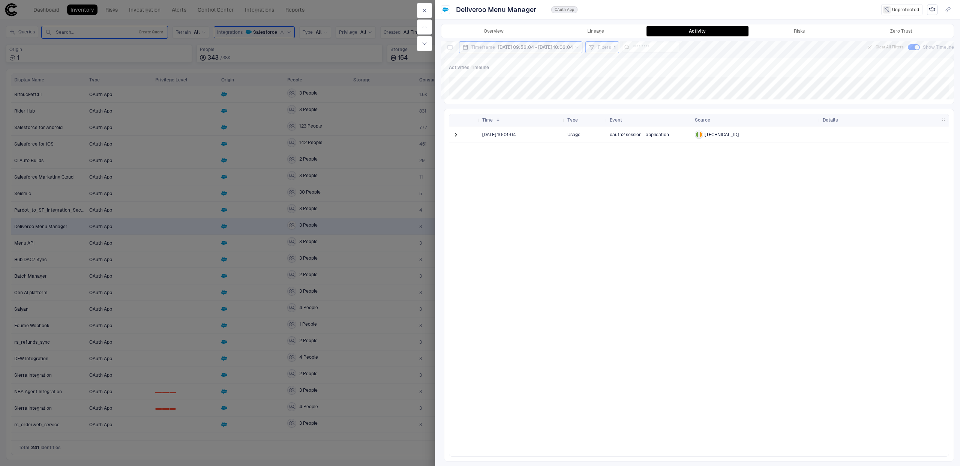
click at [572, 52] on div "Timeframe [DATE] 09:56:04 - [DATE] 10:06:04" at bounding box center [520, 47] width 123 height 12
click at [476, 68] on button "Relative" at bounding box center [475, 65] width 23 height 11
click at [487, 113] on span "Last 30 Days" at bounding box center [483, 112] width 27 height 6
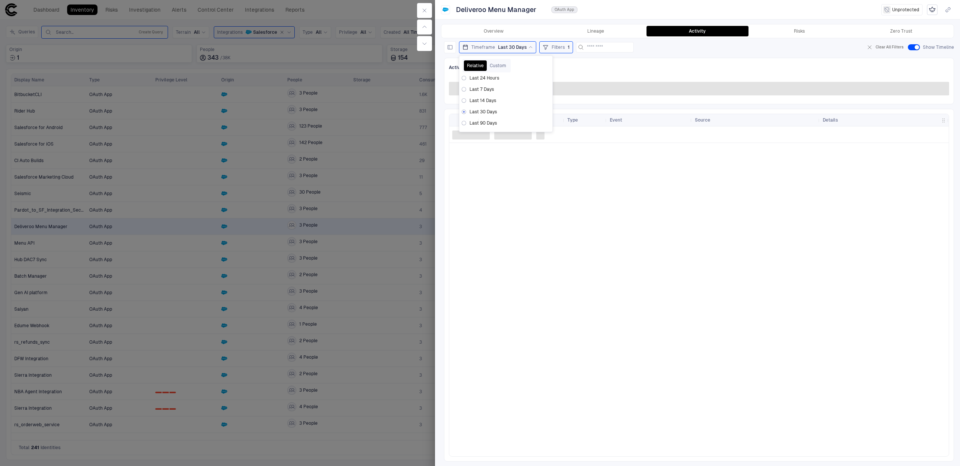
click at [548, 185] on div at bounding box center [699, 291] width 500 height 330
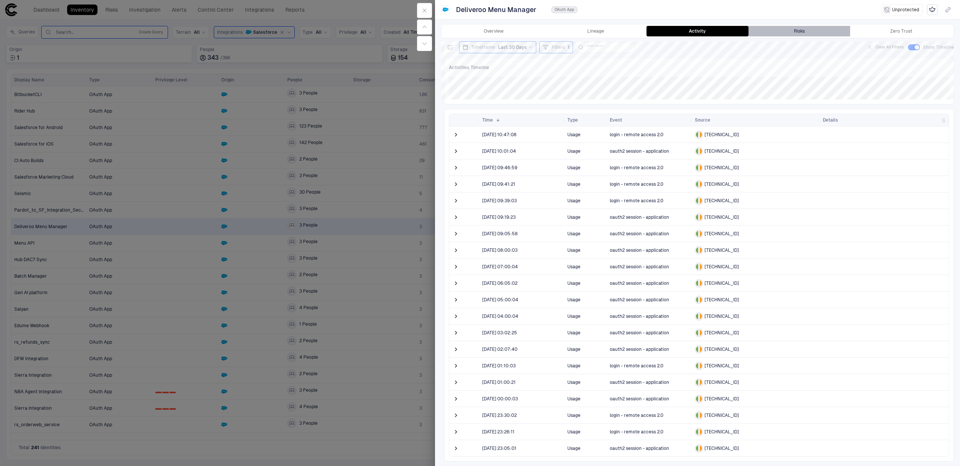
click at [774, 32] on button "Risks" at bounding box center [800, 31] width 102 height 11
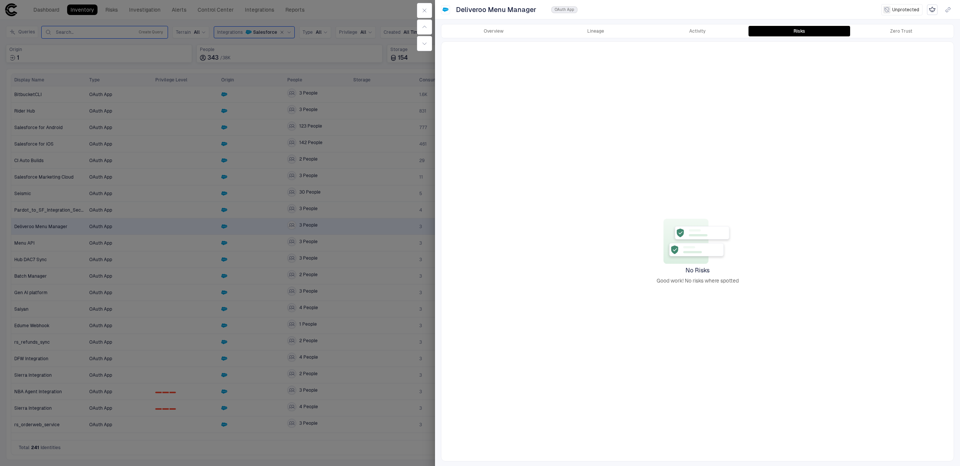
click at [342, 150] on div at bounding box center [480, 233] width 960 height 466
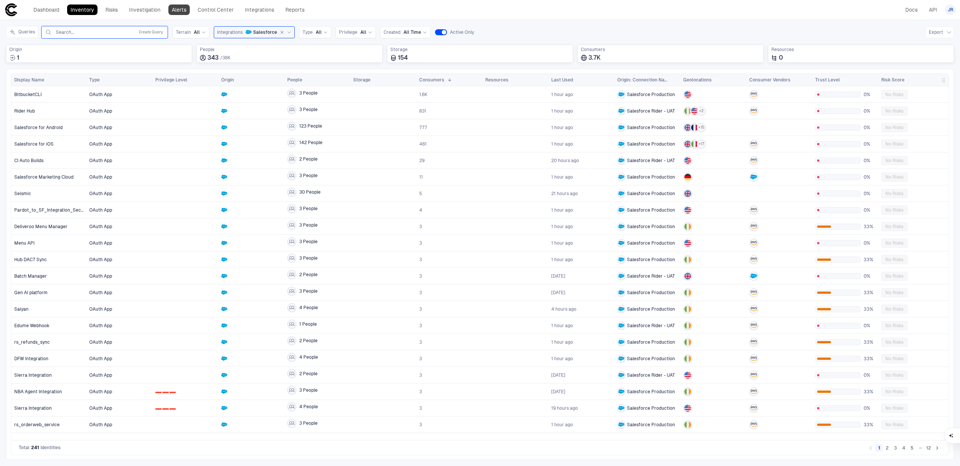
click at [186, 13] on link "Alerts" at bounding box center [178, 10] width 21 height 11
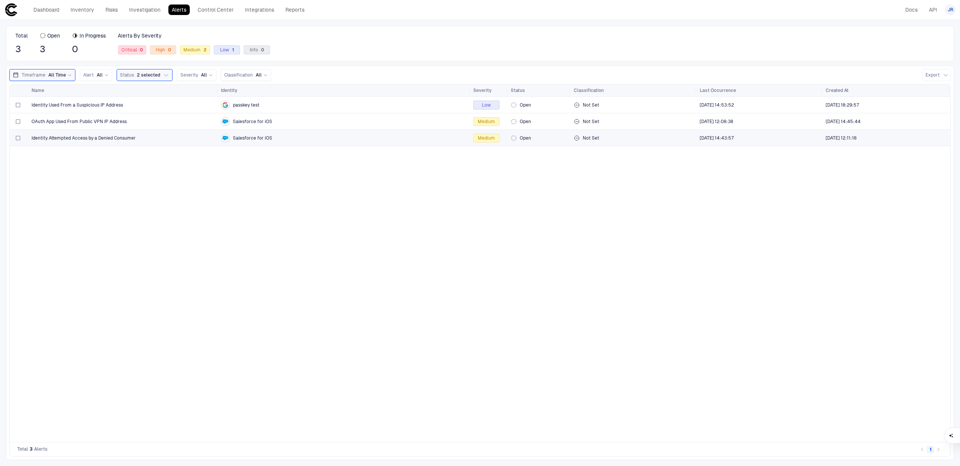
click at [179, 134] on div "Identity Attempted Access by a Denied Consumer" at bounding box center [123, 137] width 183 height 15
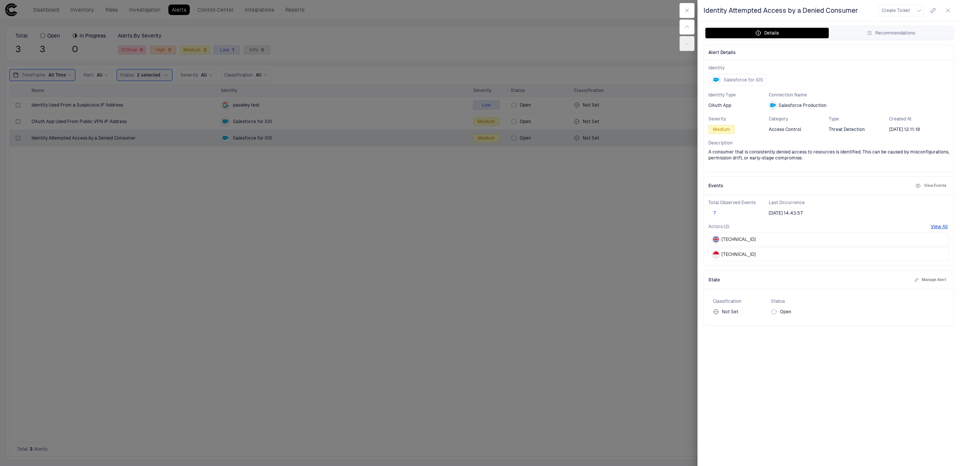
click at [715, 212] on button "7" at bounding box center [714, 213] width 12 height 6
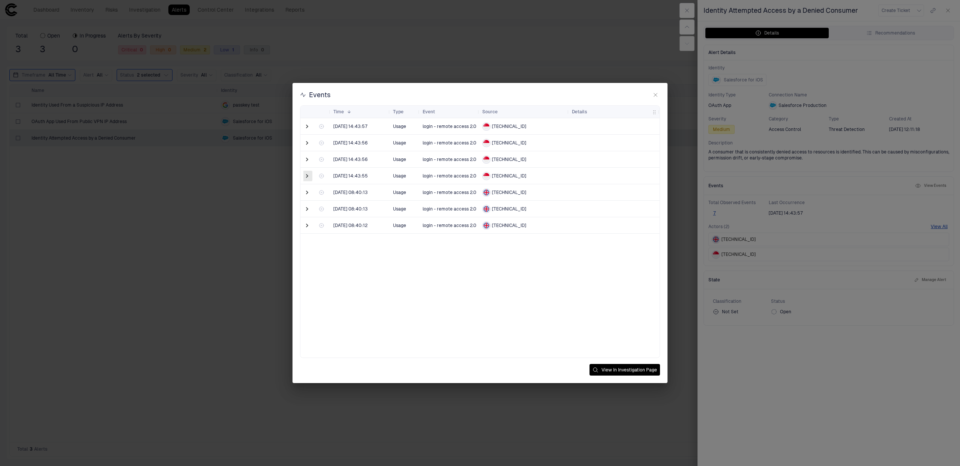
click at [306, 174] on span at bounding box center [307, 176] width 8 height 8
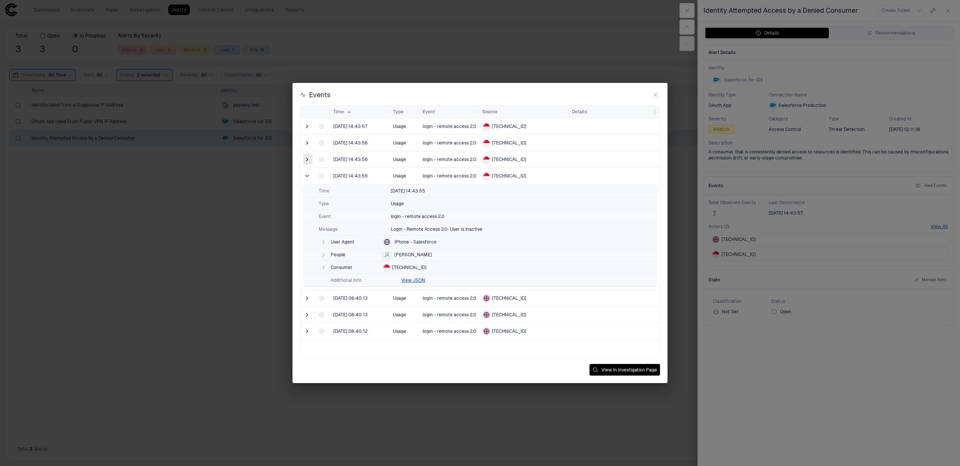
click at [304, 157] on span at bounding box center [307, 160] width 8 height 8
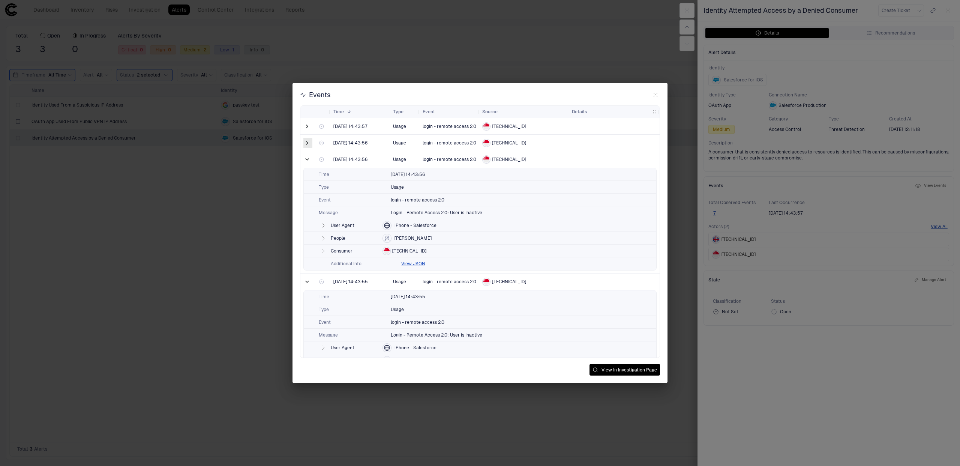
click at [304, 139] on span at bounding box center [307, 143] width 8 height 8
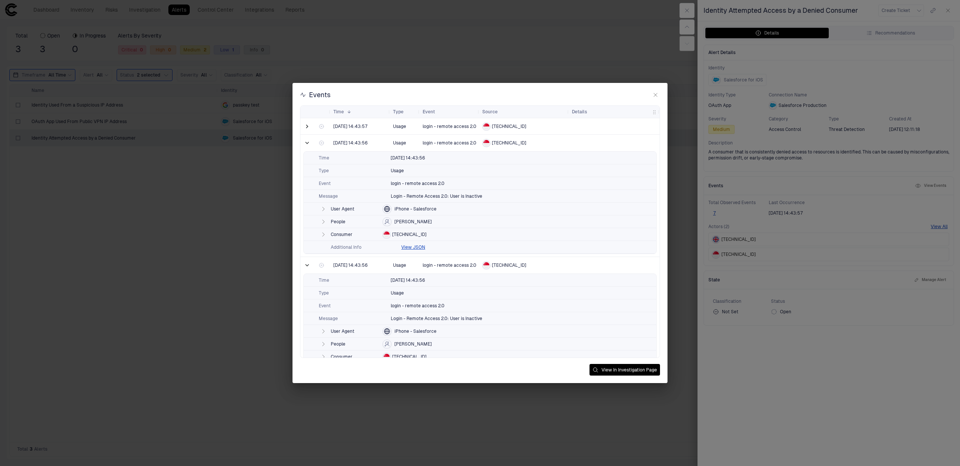
click at [306, 117] on div at bounding box center [307, 112] width 9 height 12
click at [307, 125] on span at bounding box center [307, 127] width 8 height 8
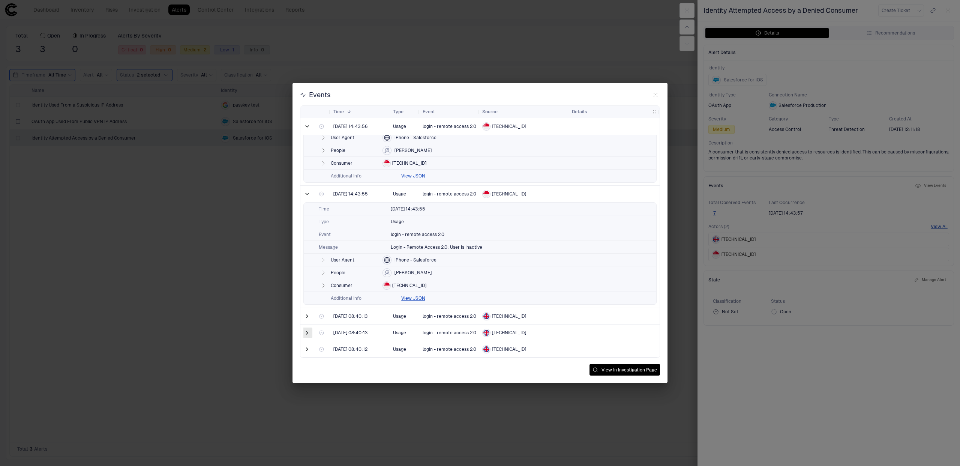
click at [308, 332] on span at bounding box center [307, 333] width 8 height 8
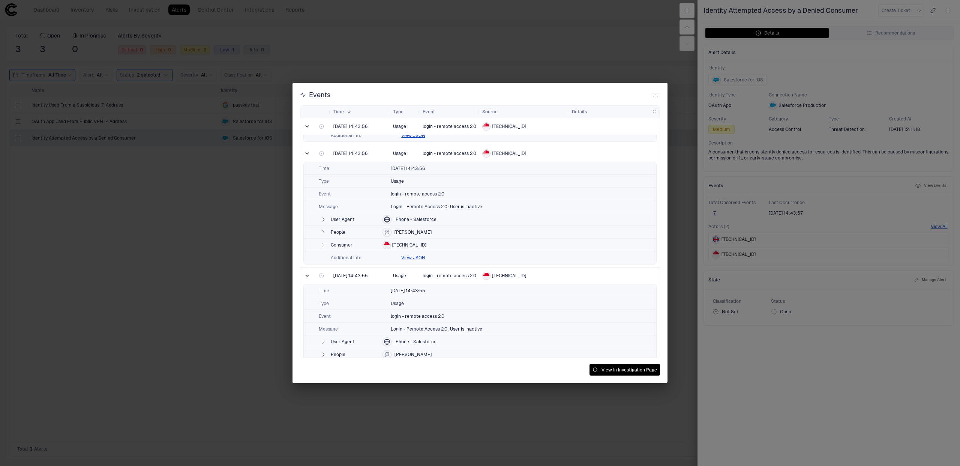
scroll to position [155, 0]
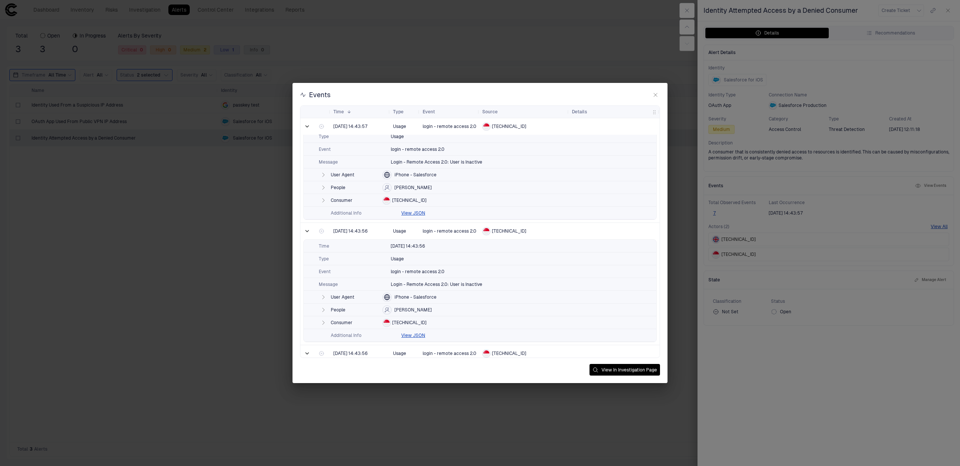
click at [248, 297] on div "Events Drag here to set row groups Drag here to set column labels Time 1 Type" at bounding box center [480, 233] width 960 height 466
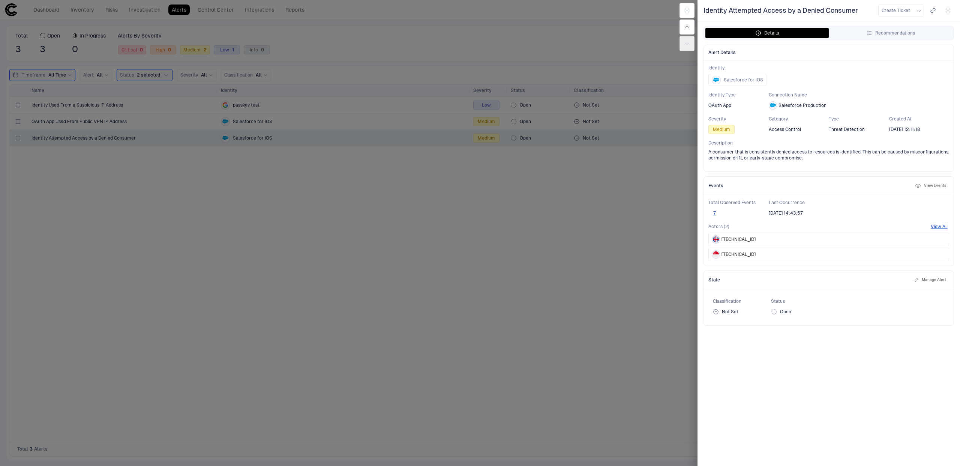
click at [176, 115] on div at bounding box center [480, 233] width 960 height 466
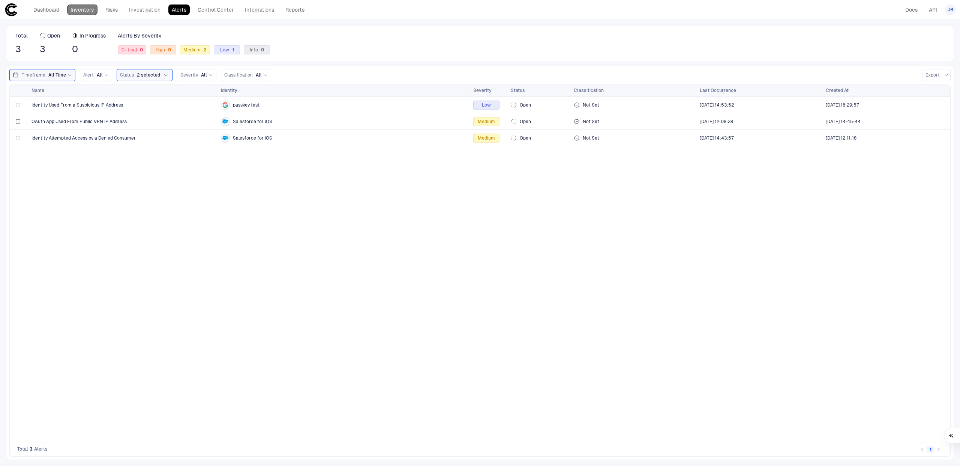
click at [89, 14] on link "Inventory" at bounding box center [82, 10] width 30 height 11
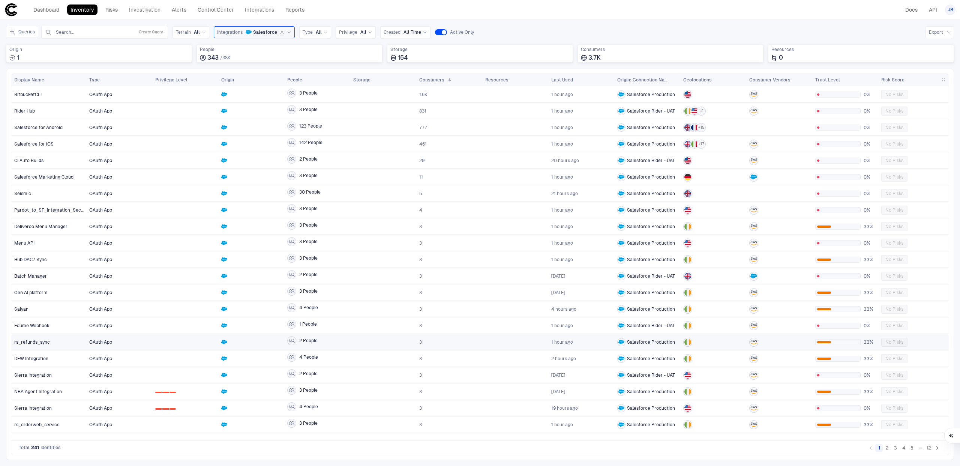
click at [201, 343] on div at bounding box center [185, 341] width 60 height 15
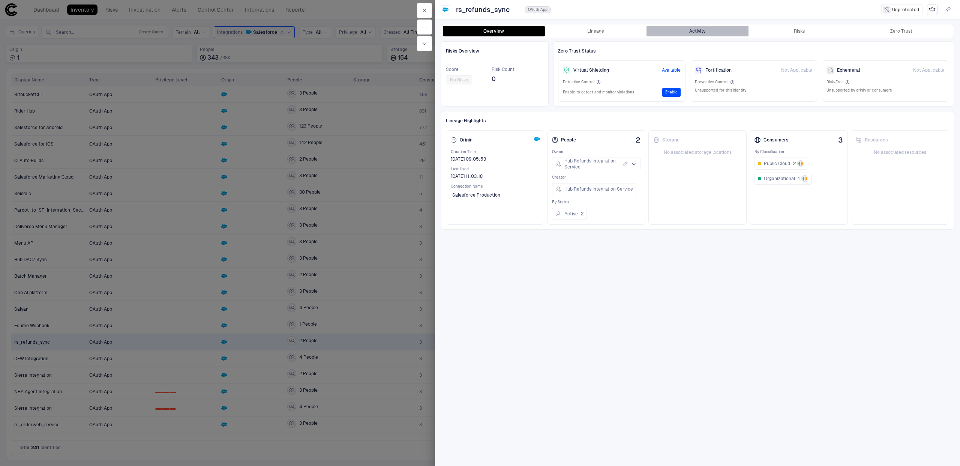
click at [711, 33] on button "Activity" at bounding box center [698, 31] width 102 height 11
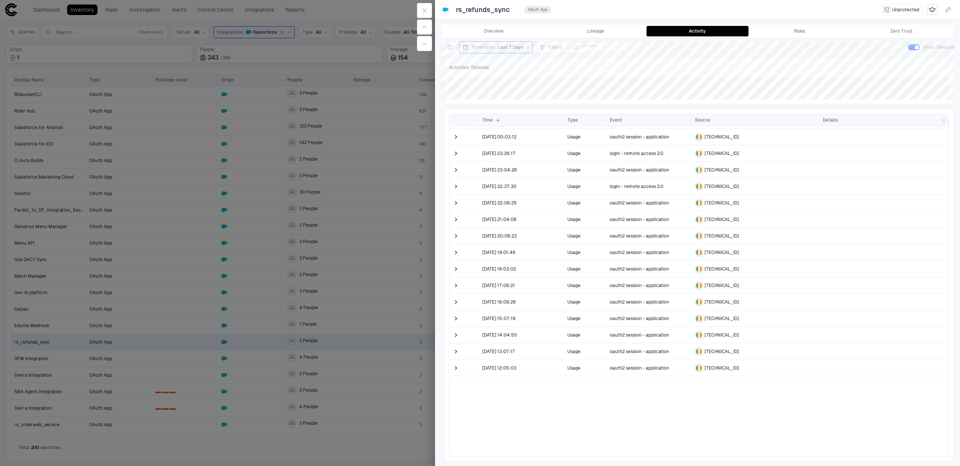
scroll to position [197, 0]
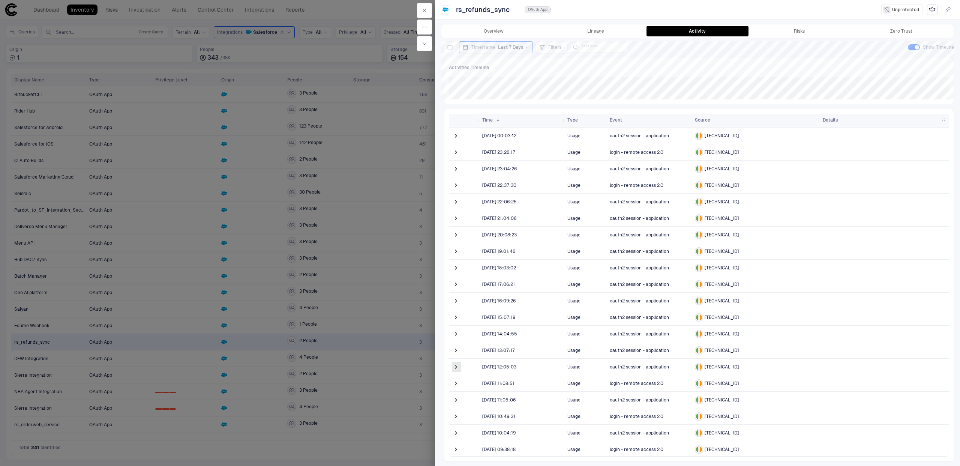
click at [454, 368] on span at bounding box center [456, 367] width 8 height 8
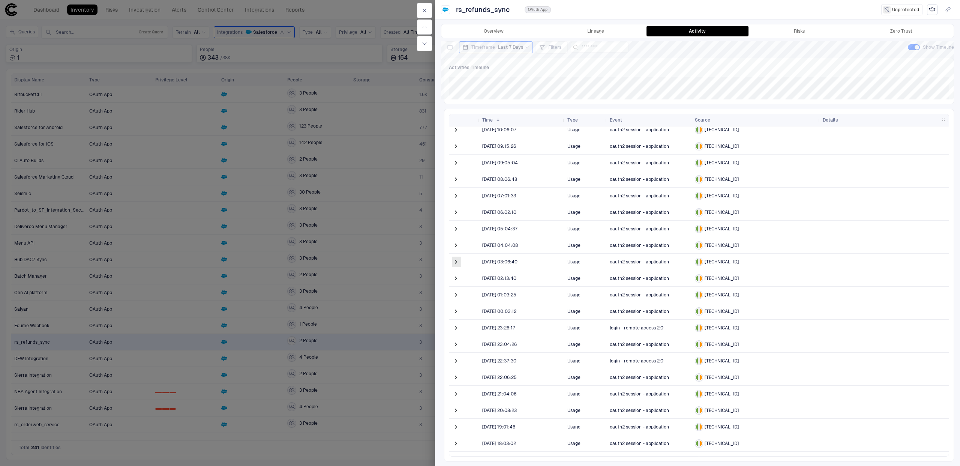
click at [457, 261] on span at bounding box center [456, 262] width 8 height 8
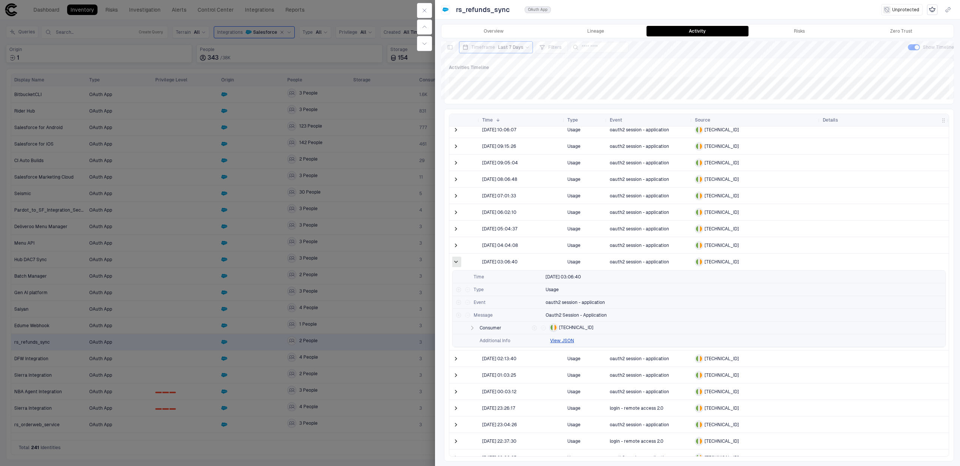
click at [457, 262] on span at bounding box center [456, 262] width 8 height 8
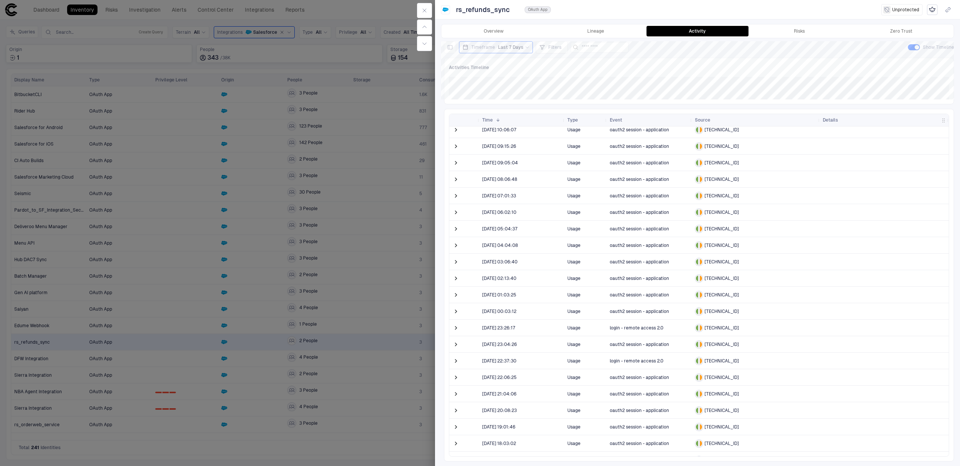
click at [385, 131] on div at bounding box center [480, 233] width 960 height 466
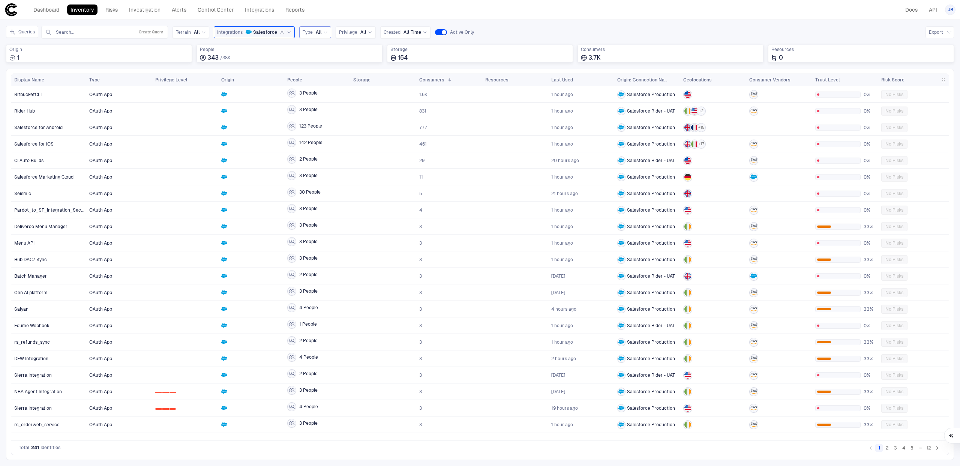
click at [316, 34] on span "All" at bounding box center [319, 32] width 6 height 6
click at [103, 77] on div "Type" at bounding box center [115, 80] width 53 height 8
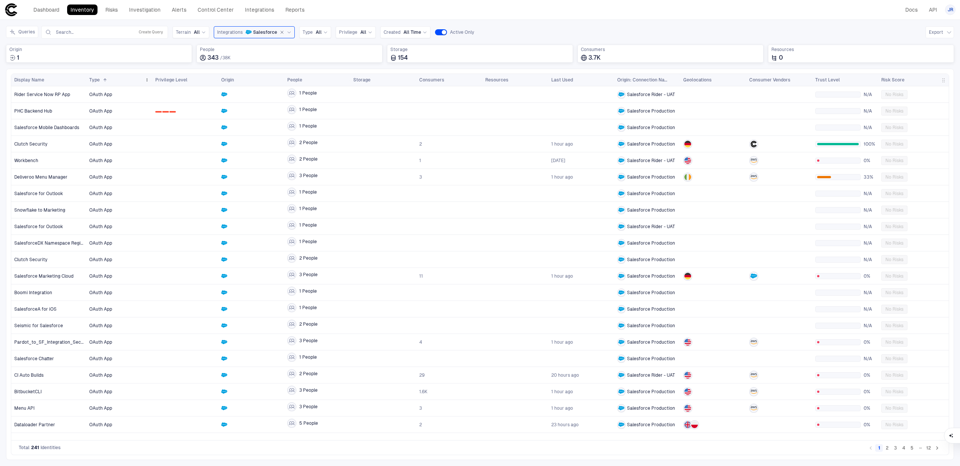
click at [113, 81] on div "Type 1" at bounding box center [115, 80] width 53 height 8
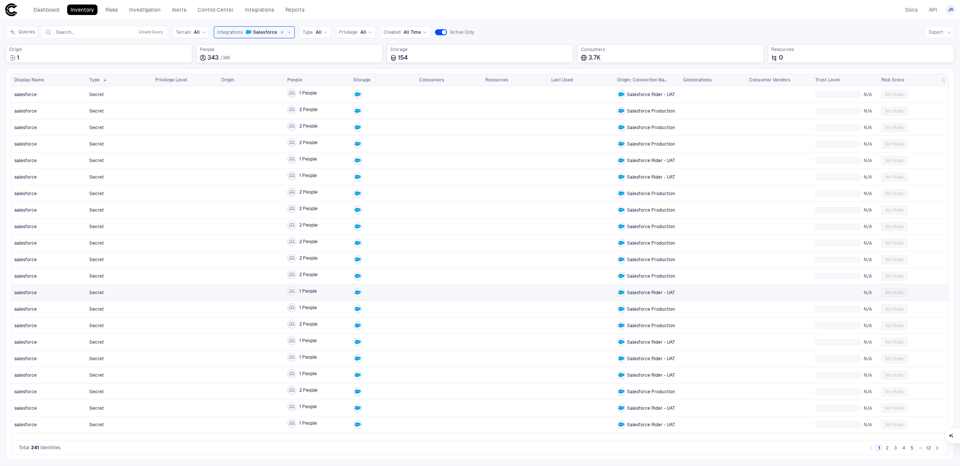
click at [144, 292] on span "Secret" at bounding box center [119, 292] width 60 height 15
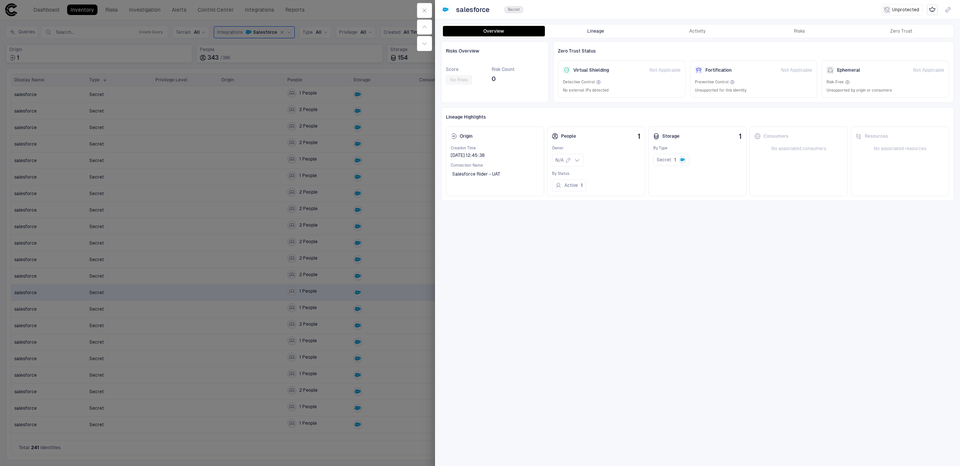
click at [610, 31] on button "Lineage" at bounding box center [596, 31] width 102 height 11
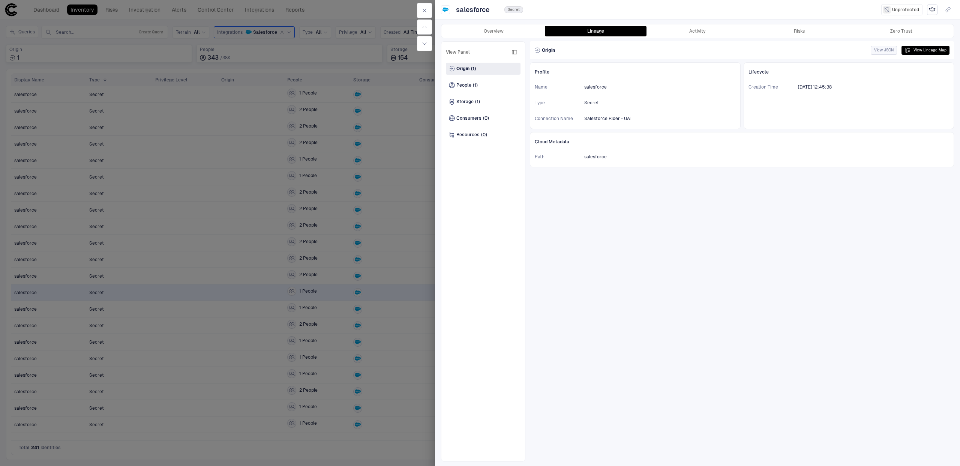
click at [881, 48] on button "View JSON" at bounding box center [884, 50] width 26 height 9
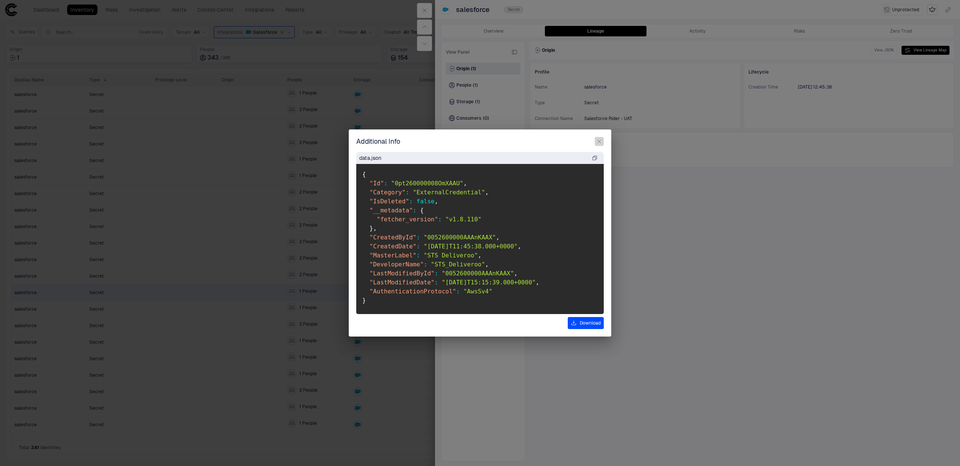
click at [597, 141] on icon "button" at bounding box center [599, 141] width 6 height 6
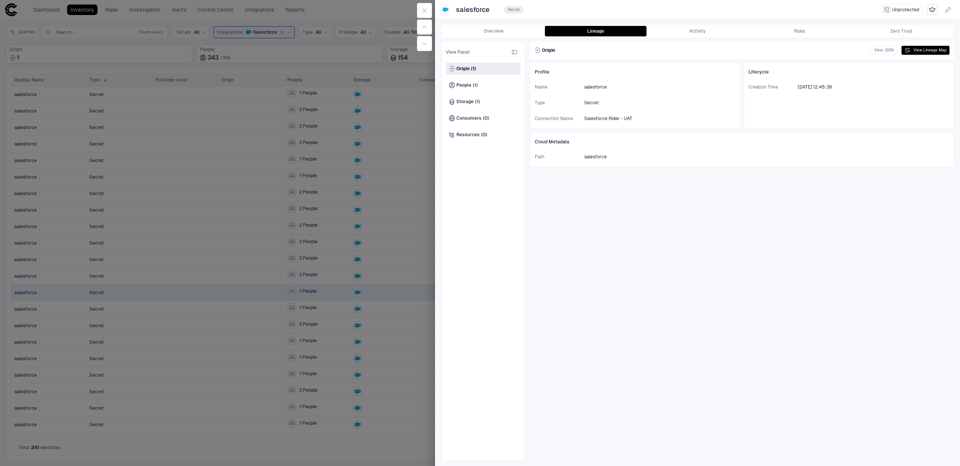
click at [172, 269] on div at bounding box center [480, 233] width 960 height 466
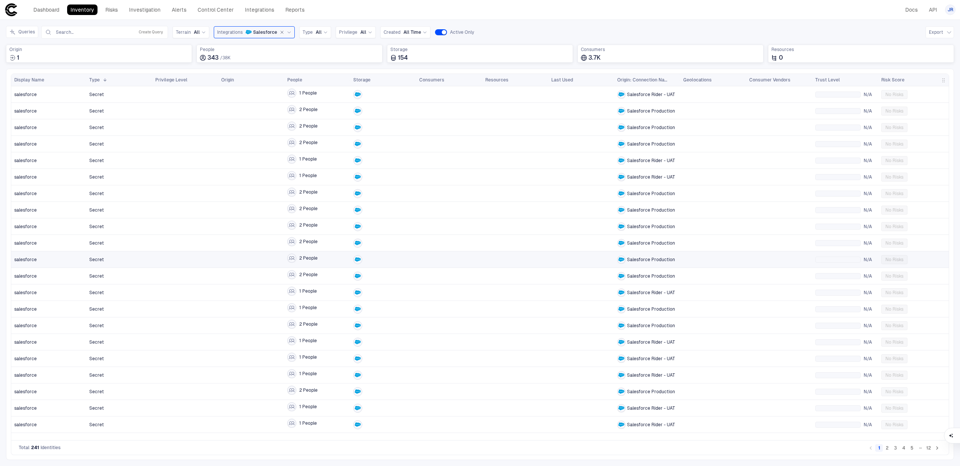
click at [199, 253] on div at bounding box center [185, 259] width 60 height 15
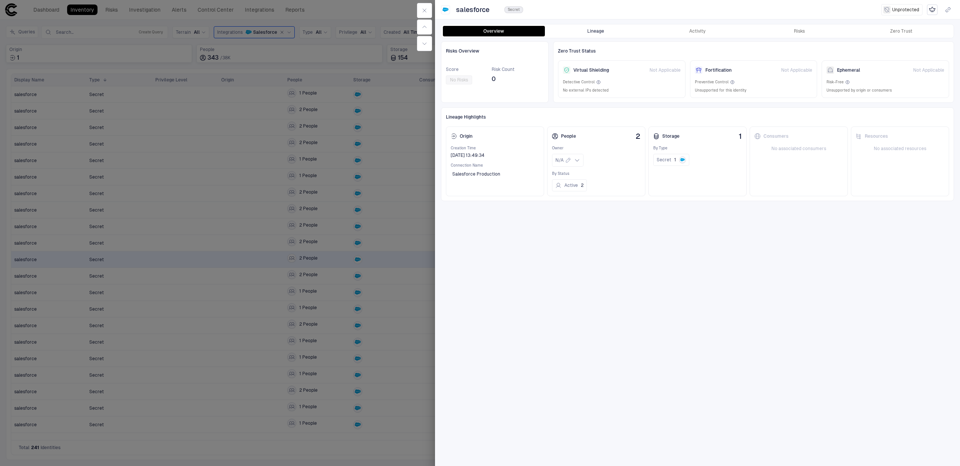
click at [605, 32] on button "Lineage" at bounding box center [596, 31] width 102 height 11
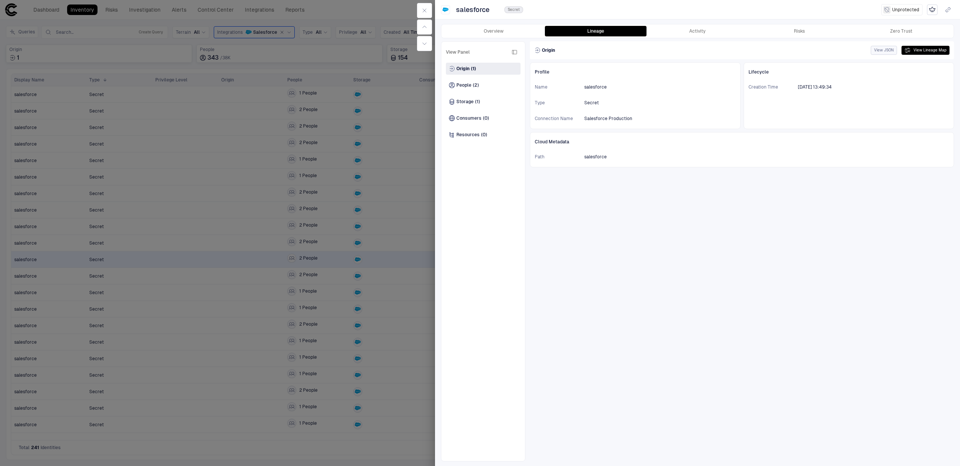
click at [886, 50] on button "View JSON" at bounding box center [884, 50] width 26 height 9
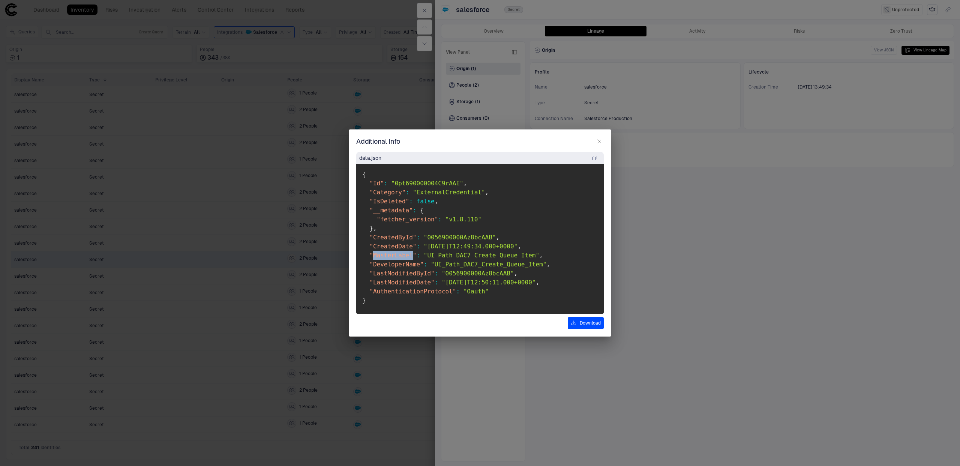
drag, startPoint x: 372, startPoint y: 256, endPoint x: 412, endPoint y: 256, distance: 39.8
click at [412, 256] on span ""MasterLabel"" at bounding box center [392, 255] width 47 height 7
click at [270, 213] on div "Additional Info data.json { "Id" : "0pt690000004C9rAAE" , "Category" : "Externa…" at bounding box center [480, 233] width 960 height 466
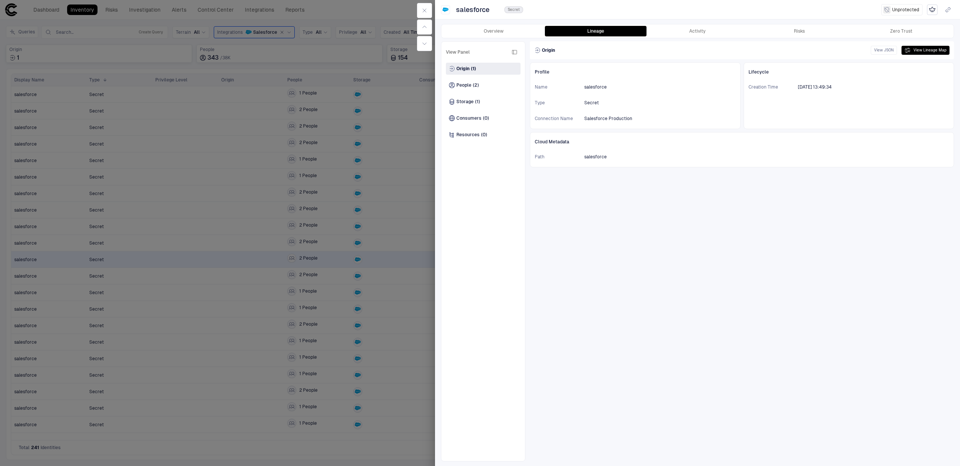
click at [189, 200] on div at bounding box center [480, 233] width 960 height 466
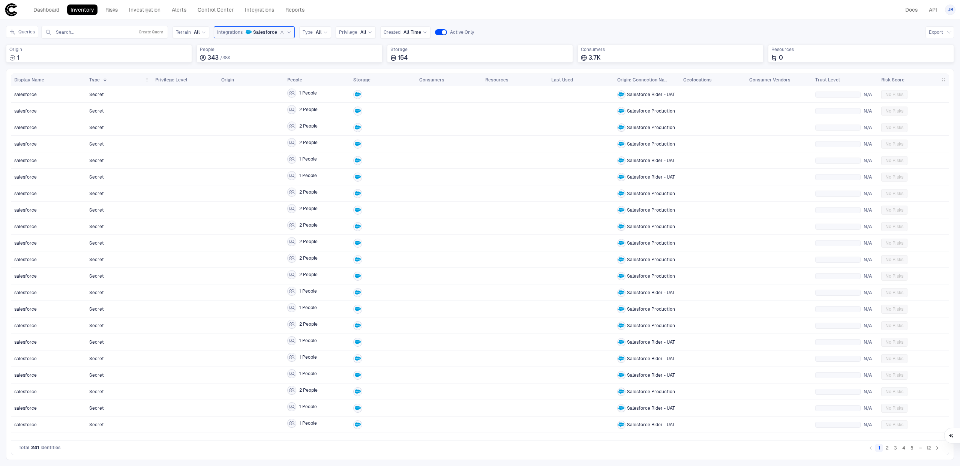
click at [106, 80] on span at bounding box center [105, 80] width 5 height 5
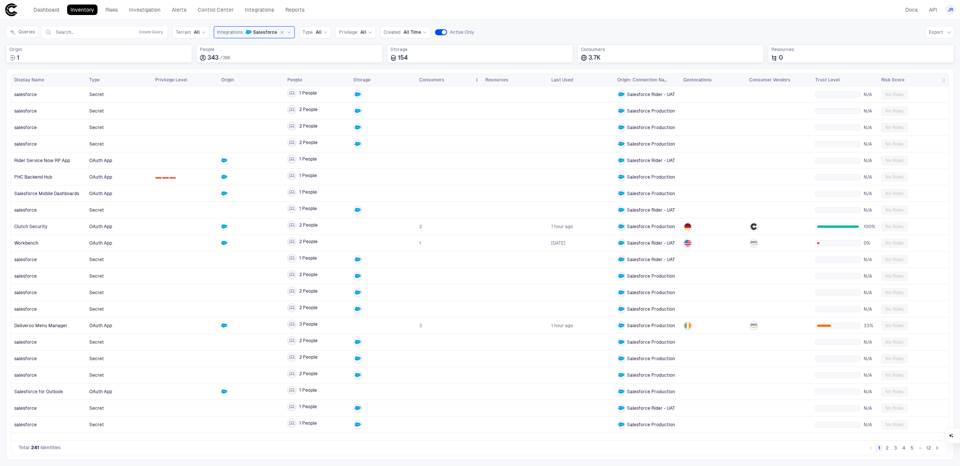
click at [439, 83] on div "Consumers" at bounding box center [445, 80] width 53 height 8
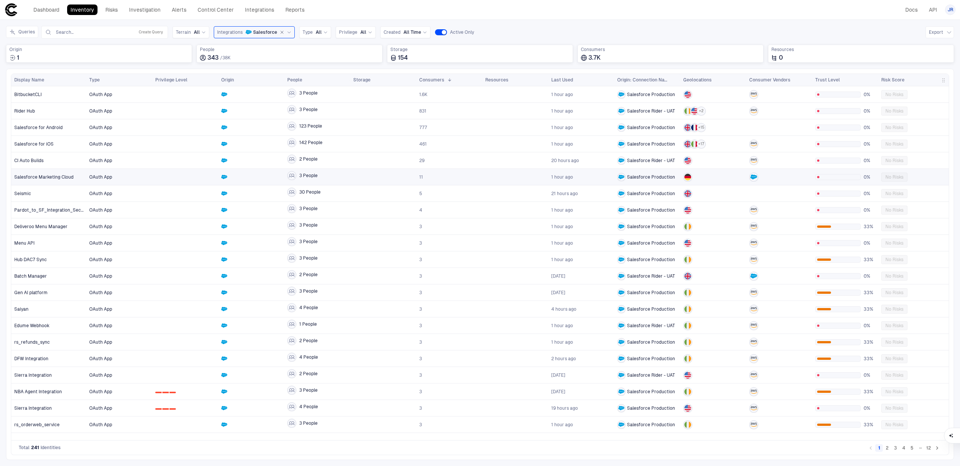
click at [376, 176] on div at bounding box center [383, 176] width 60 height 15
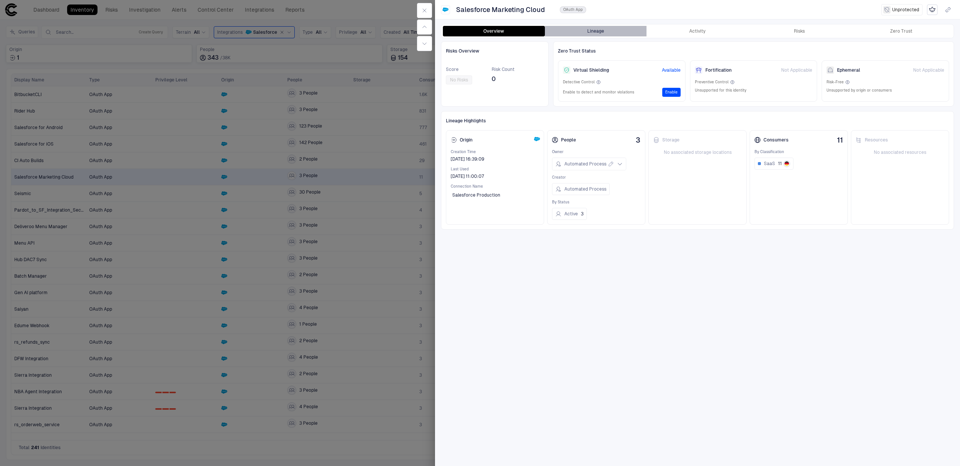
click at [629, 32] on button "Lineage" at bounding box center [596, 31] width 102 height 11
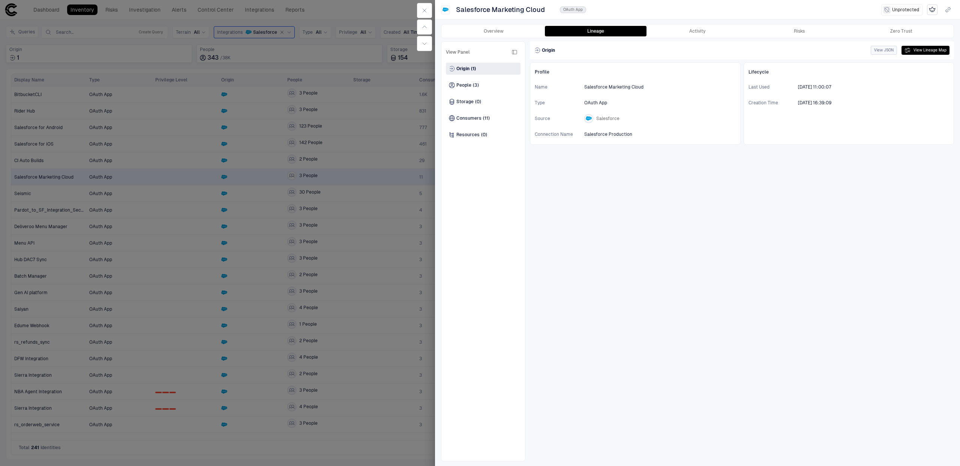
click at [882, 51] on button "View JSON" at bounding box center [884, 50] width 26 height 9
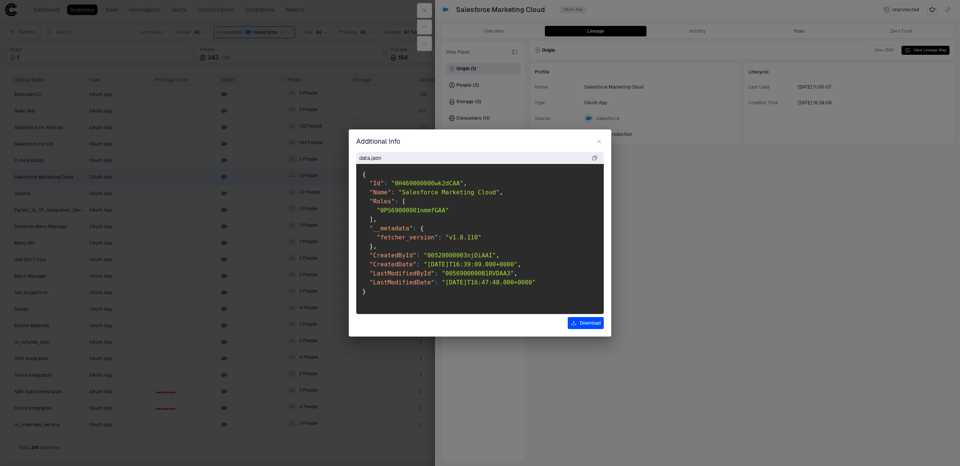
click at [435, 210] on span ""0PS69000001nmmfGAA"" at bounding box center [413, 210] width 72 height 7
click at [446, 209] on span ""0PS69000001nmmfGAA"" at bounding box center [413, 210] width 72 height 7
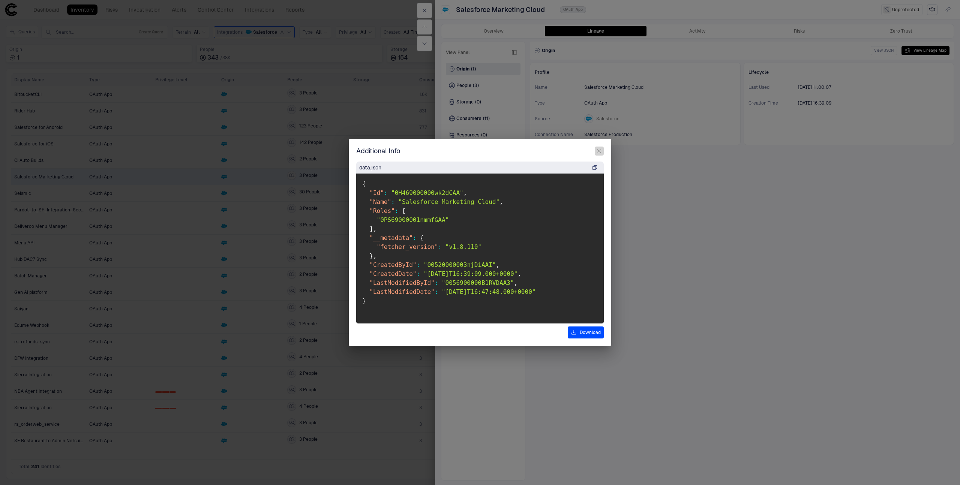
click at [600, 155] on button "button" at bounding box center [599, 151] width 9 height 9
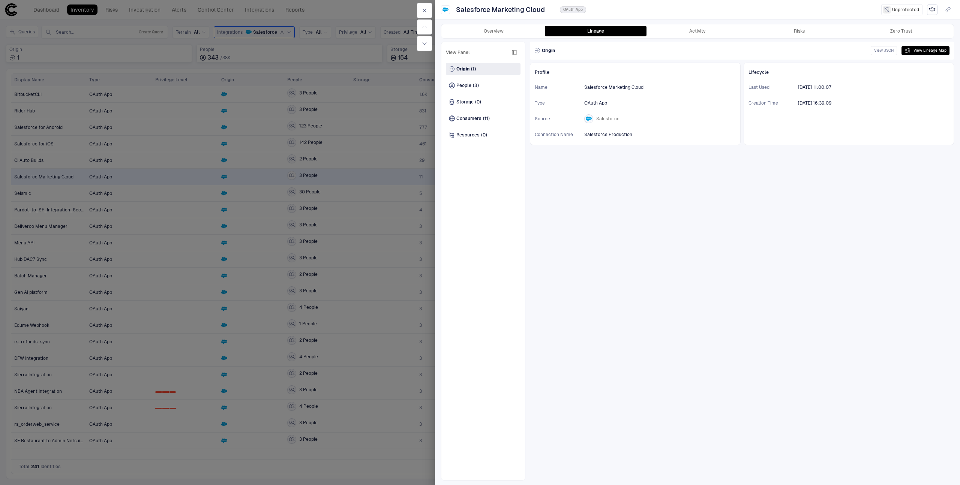
click at [377, 155] on div at bounding box center [480, 242] width 960 height 485
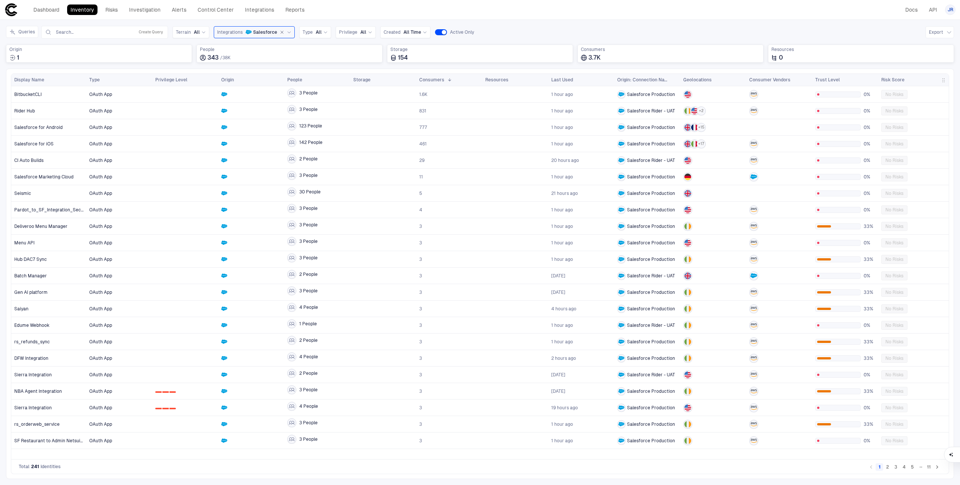
click at [264, 32] on span "Salesforce" at bounding box center [265, 32] width 24 height 6
click at [257, 132] on span "Google Workspace" at bounding box center [261, 133] width 62 height 6
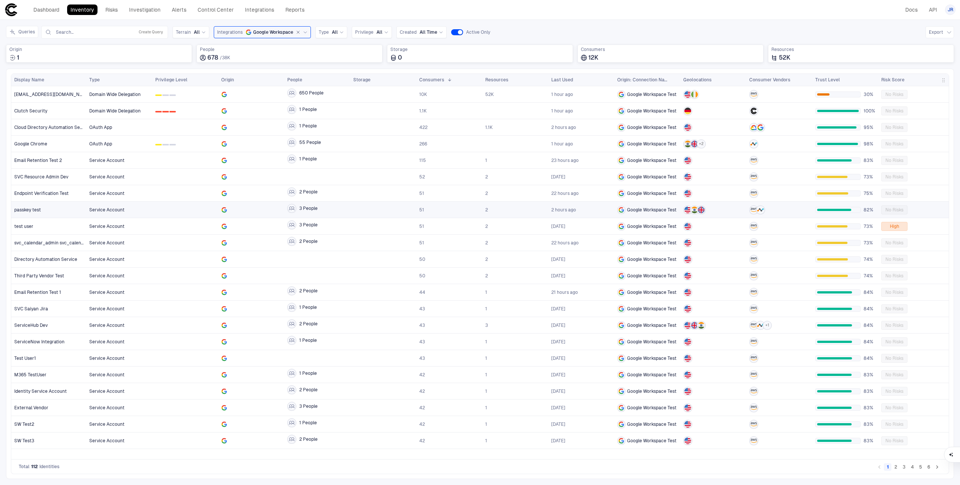
click at [361, 209] on div at bounding box center [383, 209] width 60 height 15
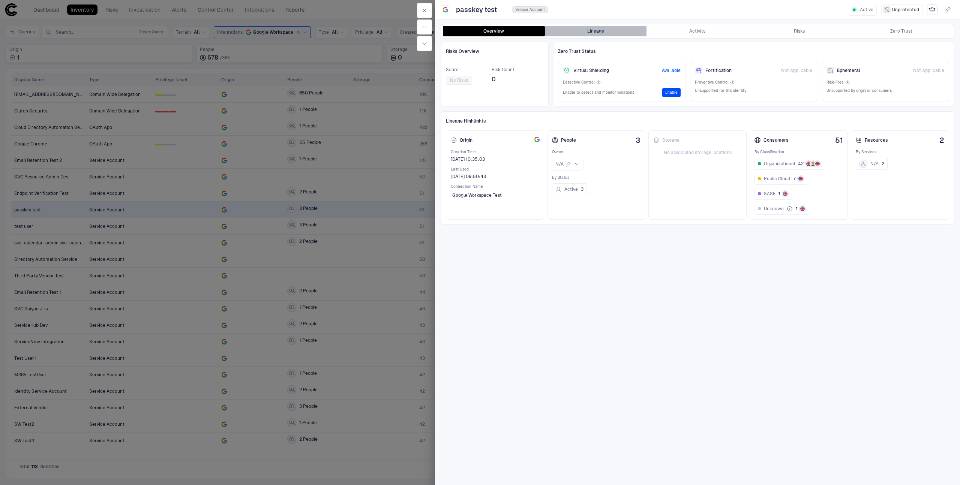
click at [604, 29] on button "Lineage" at bounding box center [596, 31] width 102 height 11
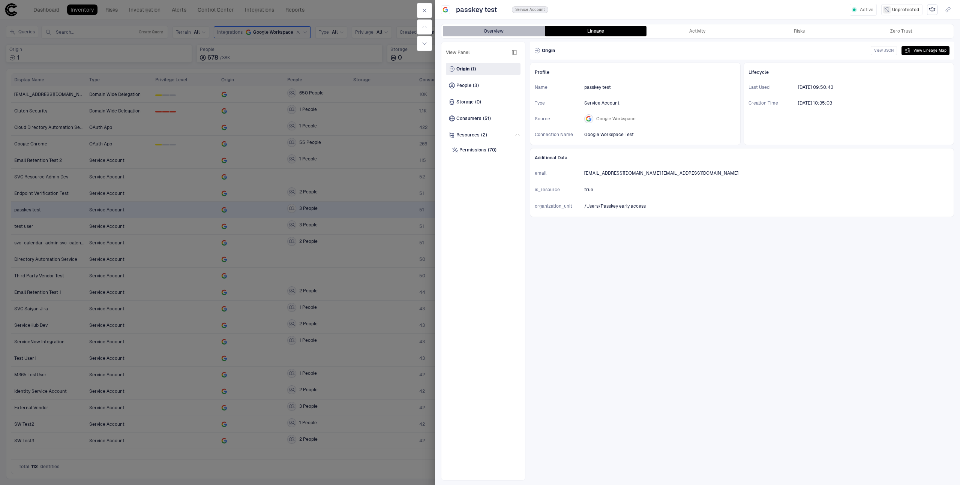
click at [500, 29] on button "Overview" at bounding box center [494, 31] width 102 height 11
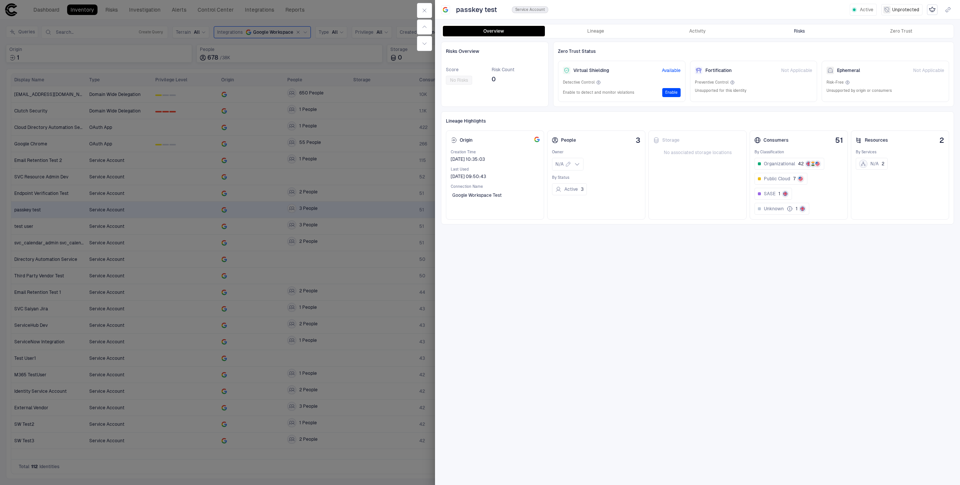
click at [813, 31] on button "Risks" at bounding box center [800, 31] width 102 height 11
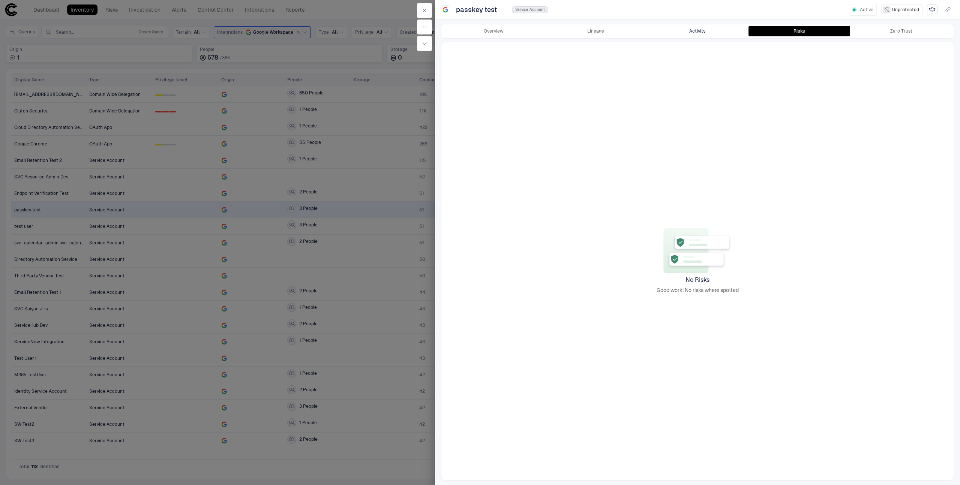
click at [699, 32] on button "Activity" at bounding box center [698, 31] width 102 height 11
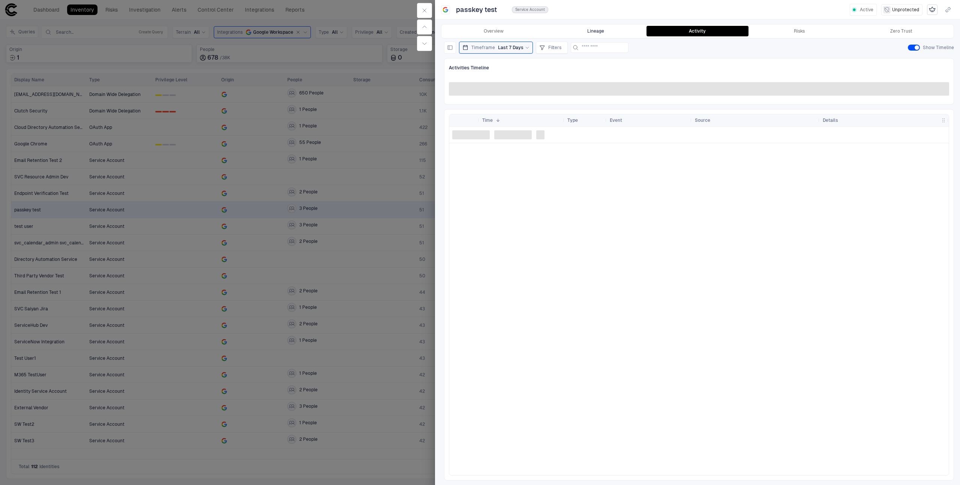
click at [632, 27] on button "Lineage" at bounding box center [596, 31] width 102 height 11
